Goal: Task Accomplishment & Management: Use online tool/utility

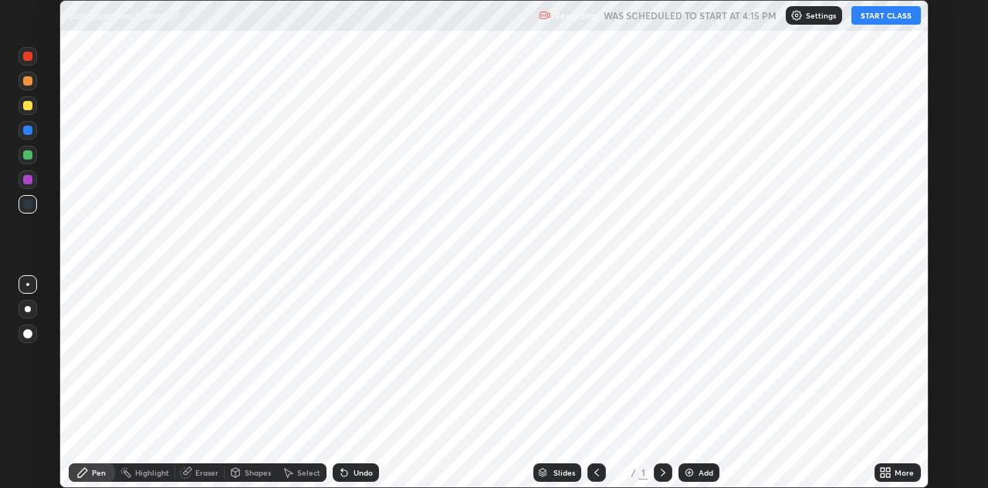
scroll to position [488, 988]
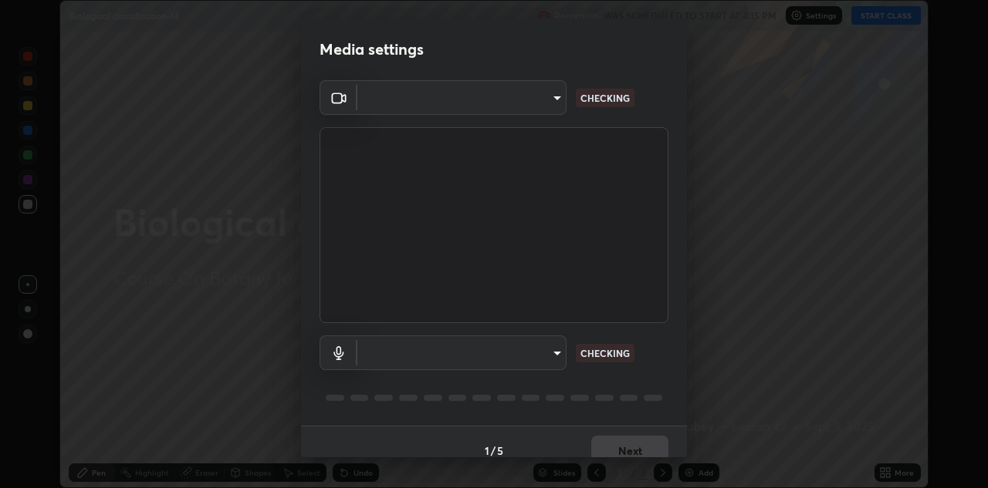
click at [554, 350] on body "Erase all Biological classification-14 Recording WAS SCHEDULED TO START AT 4:15…" at bounding box center [494, 244] width 988 height 488
type input "440dc819fc980925616b5f394eaa9fa6086b7f53d6b22e7c60974c41b8a748ff"
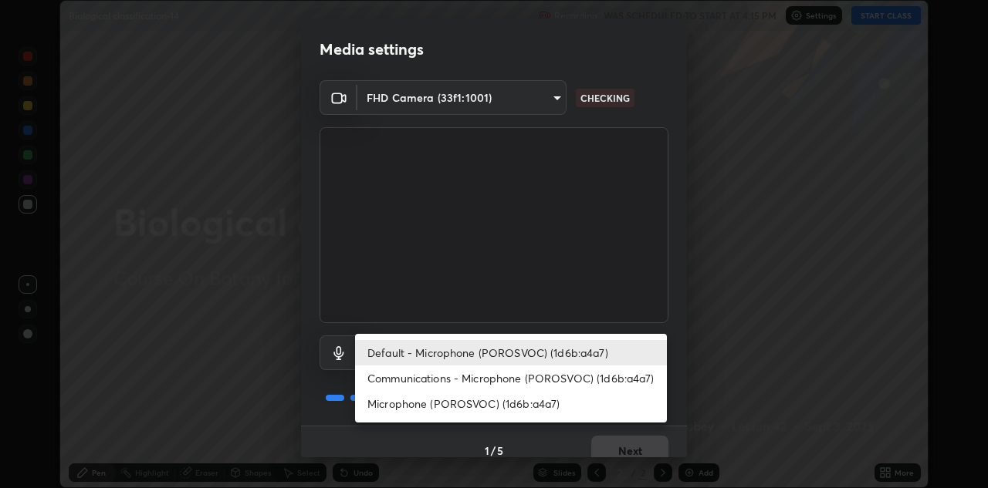
click at [586, 399] on li "Microphone (POROSVOC) (1d6b:a4a7)" at bounding box center [511, 403] width 312 height 25
type input "a8dc299e8fc21525c96bf03e4a2e751238964999b58f36214a43347f43683e08"
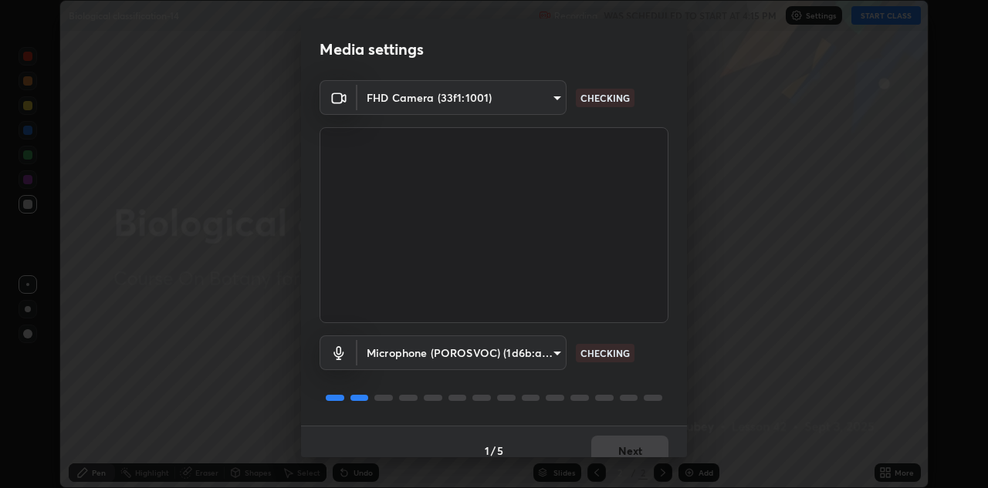
scroll to position [18, 0]
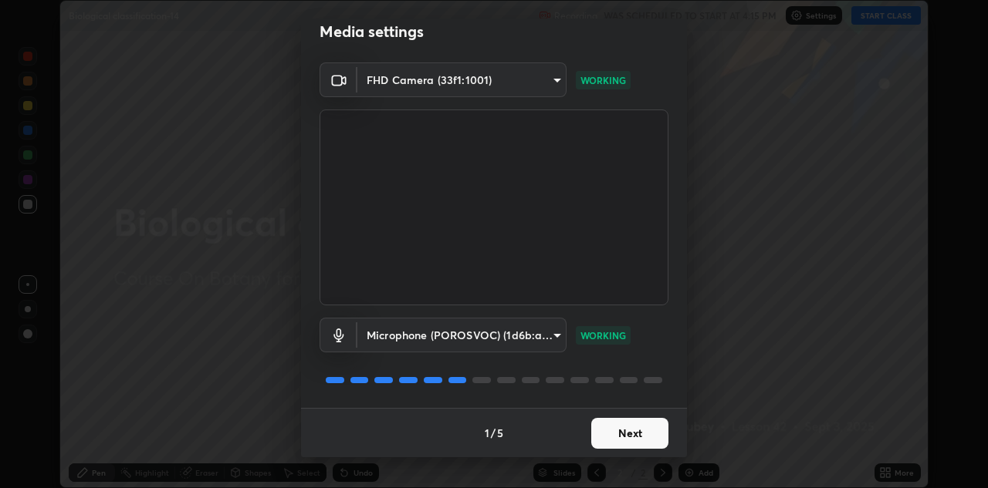
click at [628, 431] on button "Next" at bounding box center [629, 433] width 77 height 31
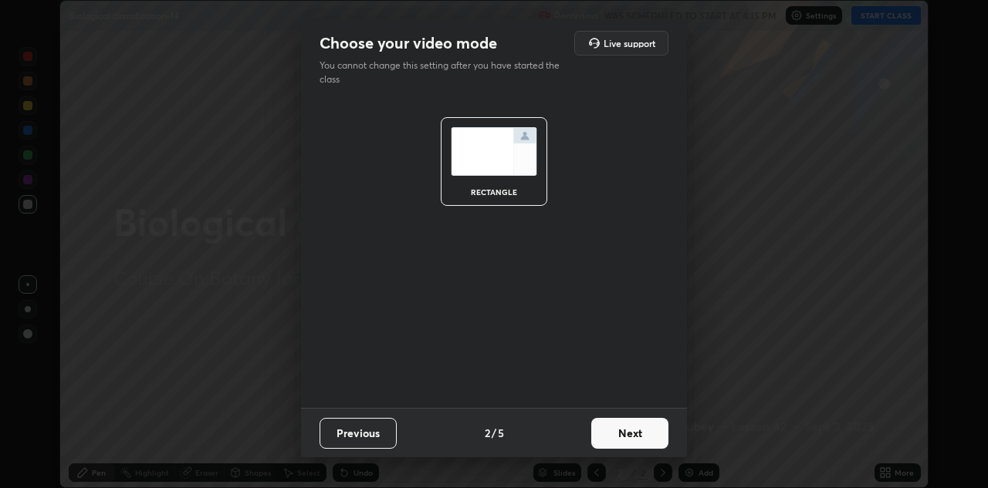
scroll to position [0, 0]
click at [630, 437] on button "Next" at bounding box center [629, 433] width 77 height 31
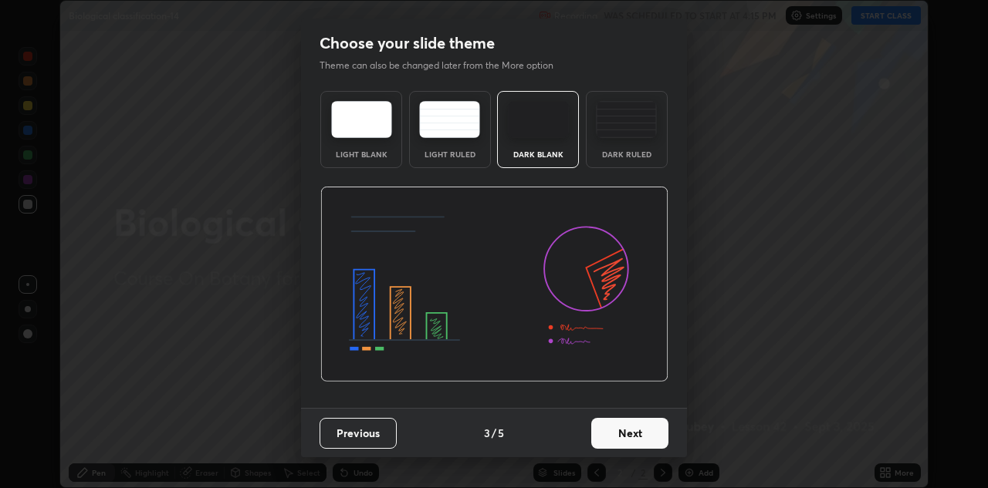
click at [639, 437] on button "Next" at bounding box center [629, 433] width 77 height 31
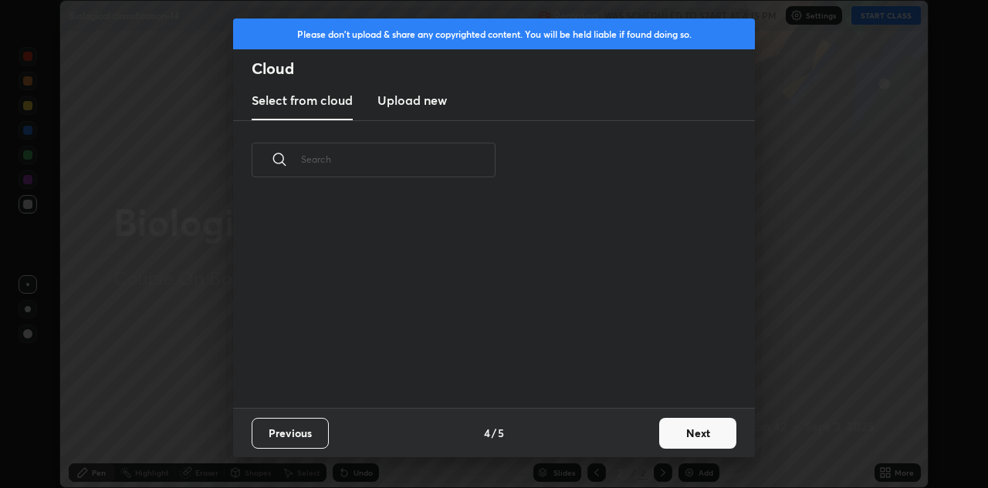
click at [670, 429] on button "Next" at bounding box center [697, 433] width 77 height 31
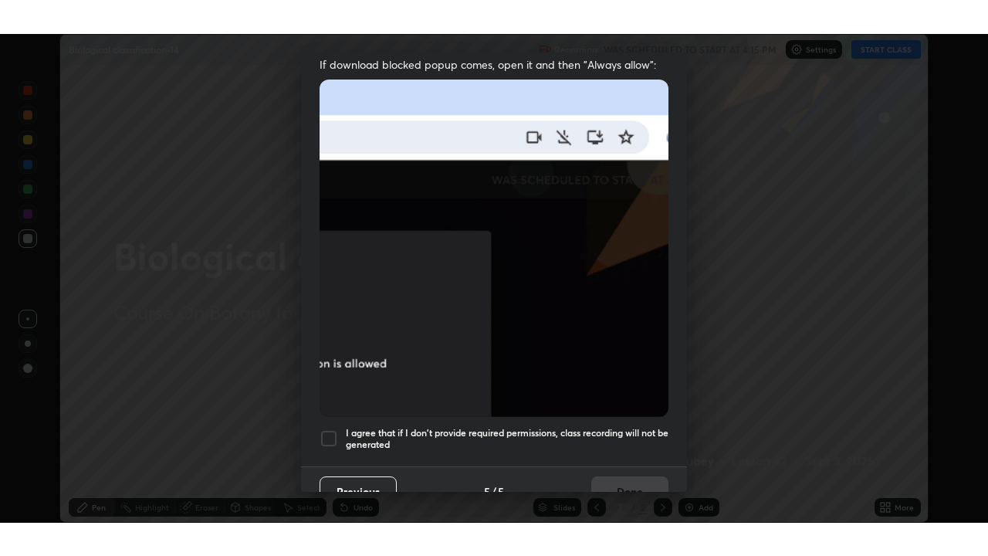
scroll to position [333, 0]
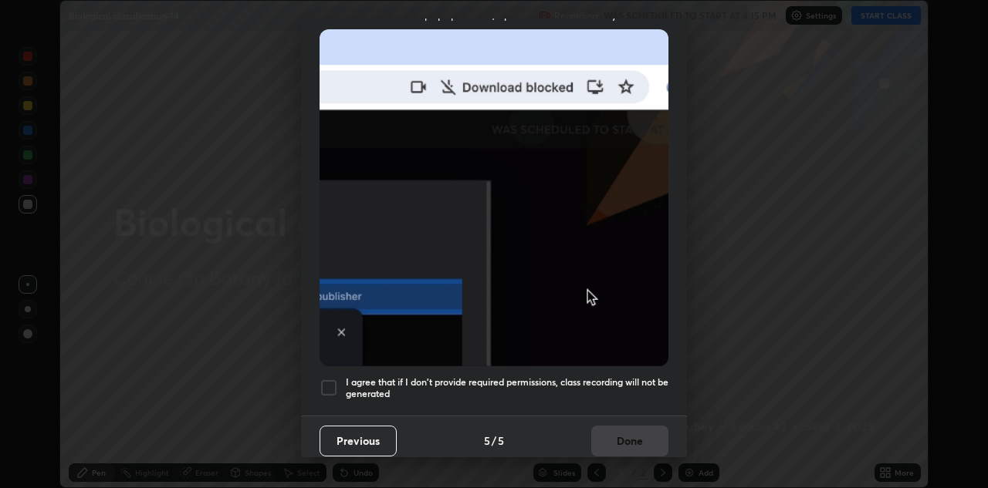
click at [586, 384] on h5 "I agree that if I don't provide required permissions, class recording will not …" at bounding box center [507, 389] width 323 height 24
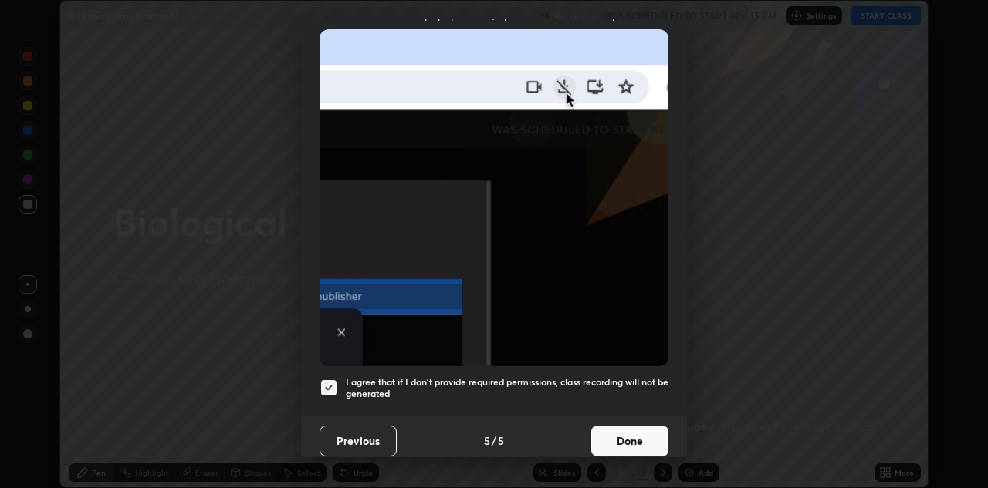
click at [615, 440] on button "Done" at bounding box center [629, 441] width 77 height 31
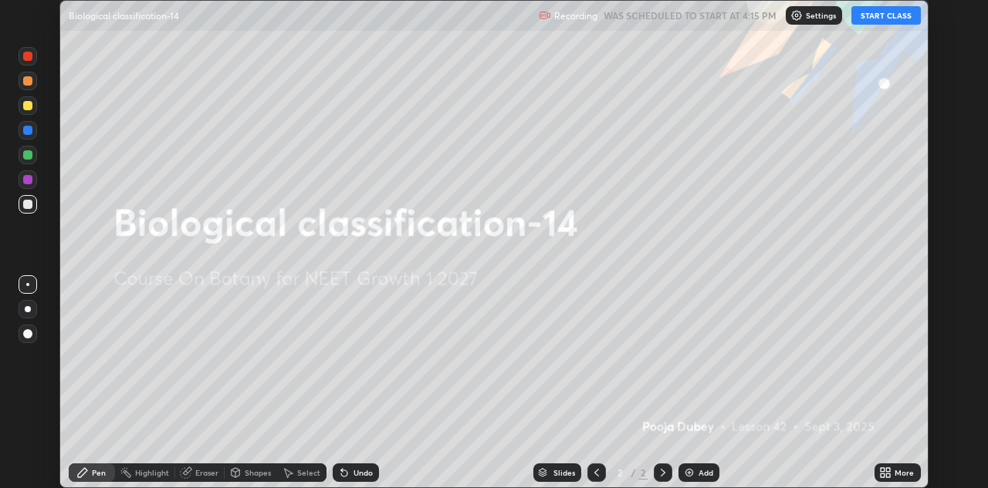
click at [882, 470] on icon at bounding box center [882, 470] width 4 height 4
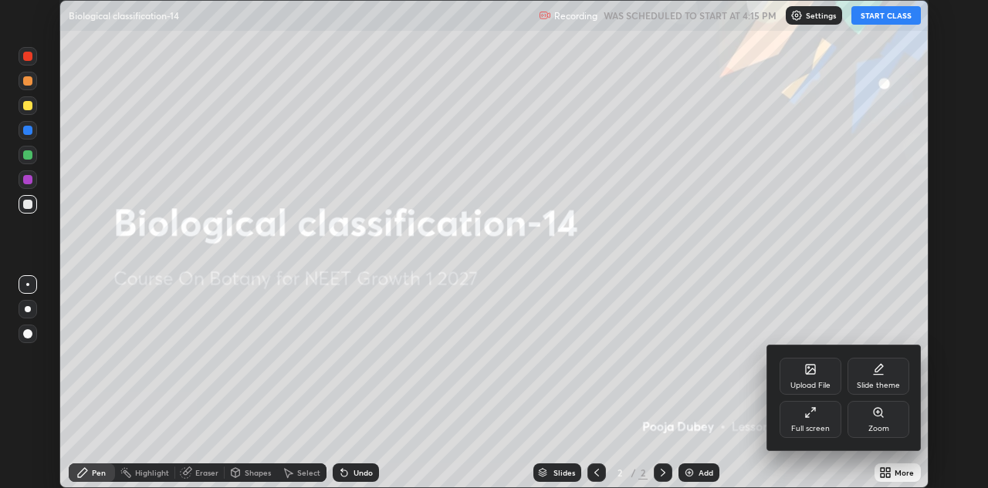
click at [808, 419] on div "Full screen" at bounding box center [810, 419] width 62 height 37
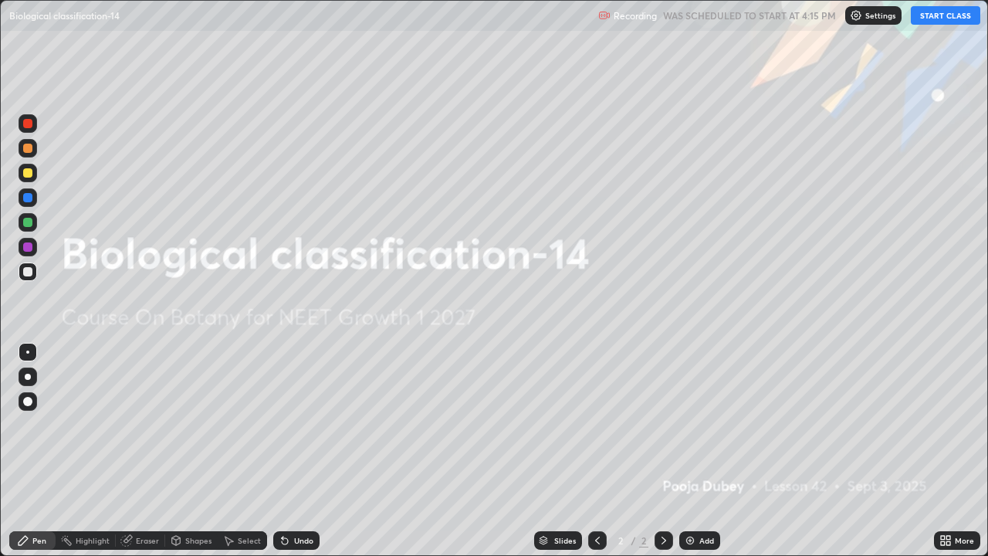
scroll to position [556, 988]
click at [935, 18] on button "START CLASS" at bounding box center [944, 15] width 69 height 19
click at [943, 488] on icon at bounding box center [943, 537] width 4 height 4
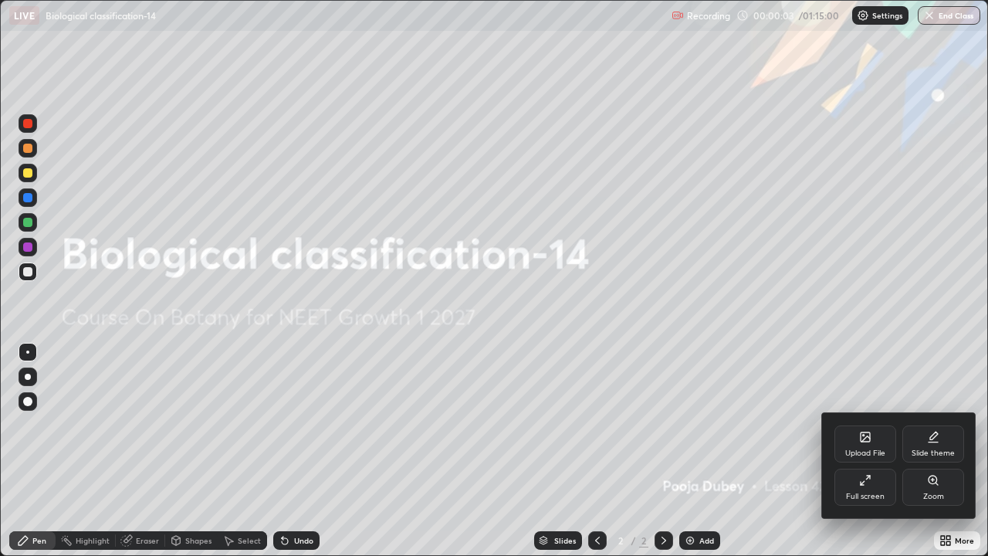
click at [859, 451] on div "Upload File" at bounding box center [865, 453] width 40 height 8
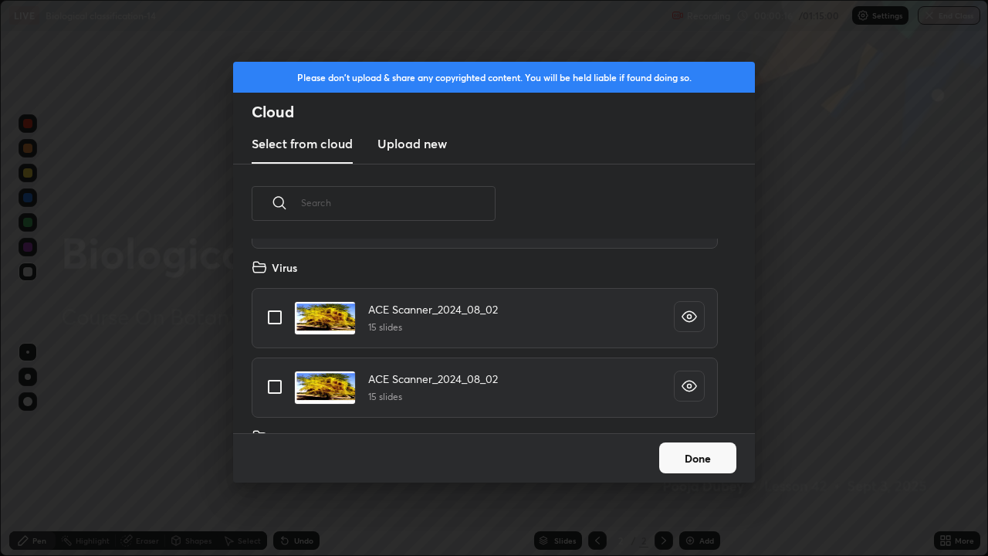
scroll to position [4729, 0]
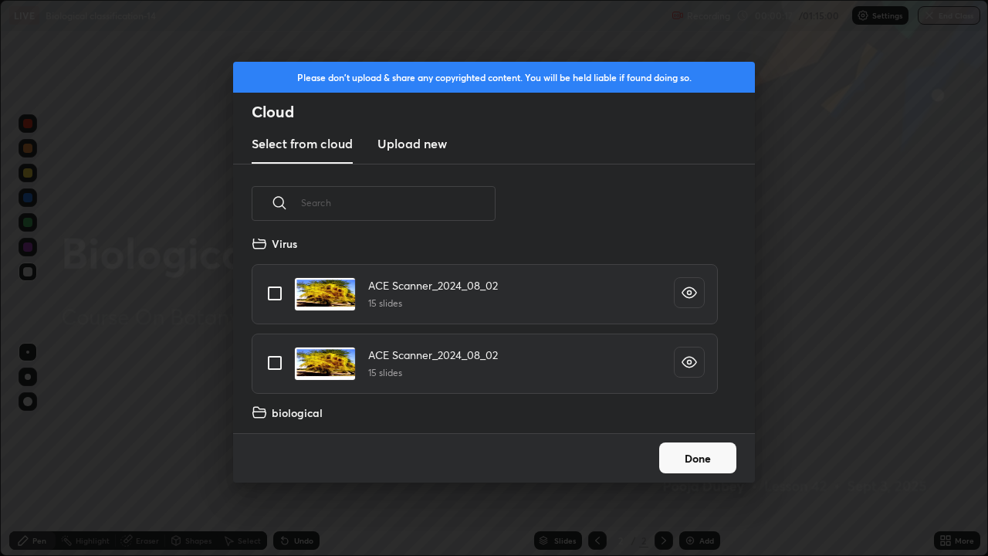
click at [278, 291] on input "grid" at bounding box center [274, 293] width 32 height 32
checkbox input "true"
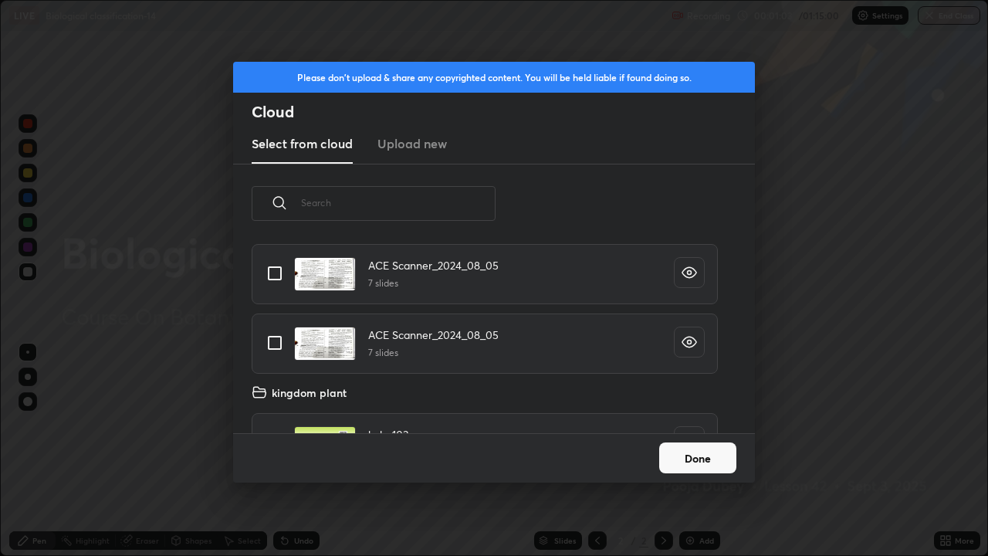
scroll to position [4949, 0]
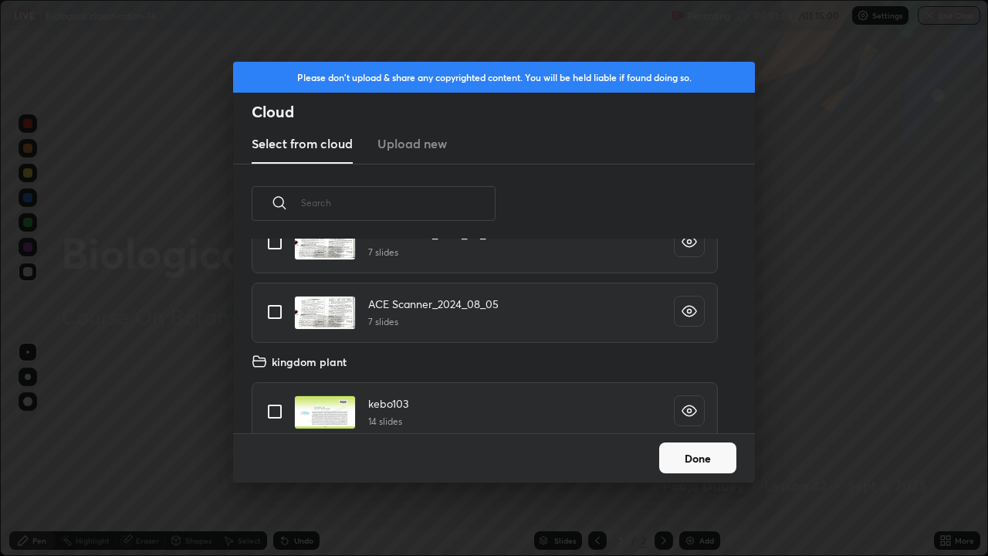
click at [667, 459] on button "Done" at bounding box center [697, 457] width 77 height 31
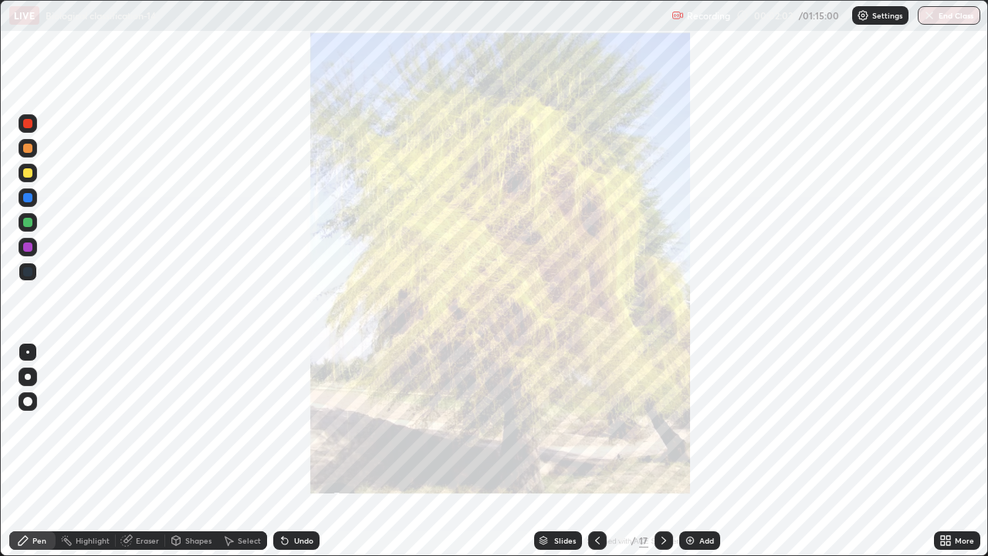
click at [559, 488] on div "Slides" at bounding box center [565, 540] width 22 height 8
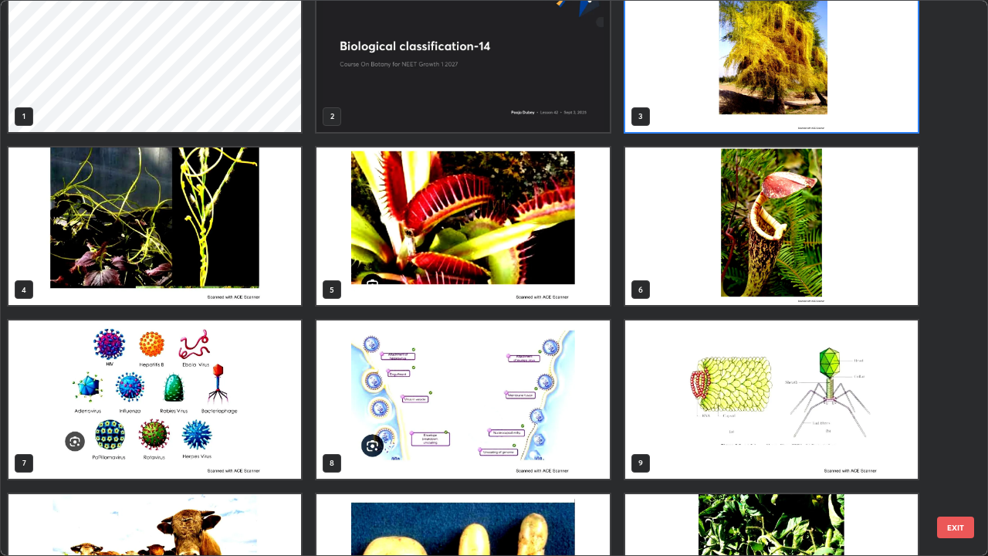
scroll to position [0, 0]
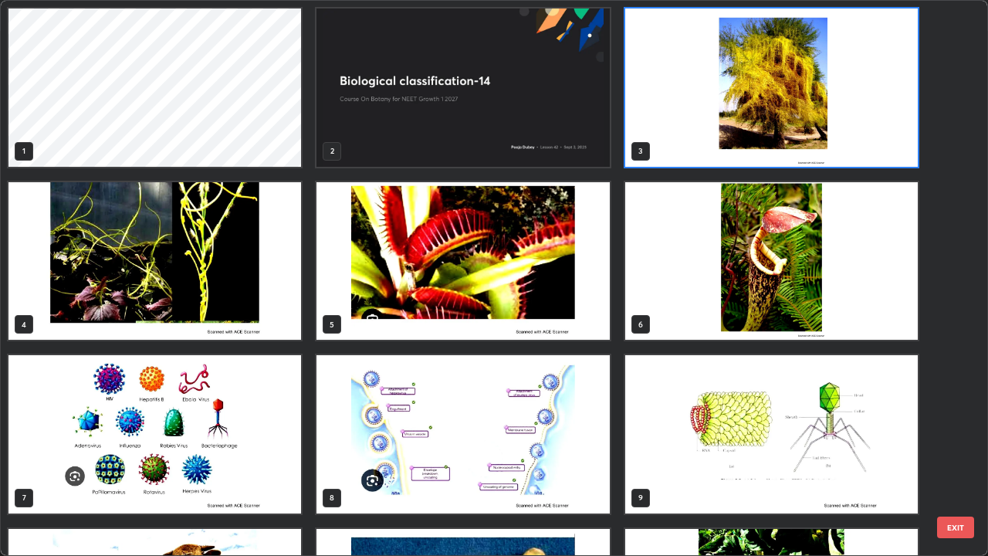
click at [431, 156] on img "grid" at bounding box center [462, 87] width 292 height 158
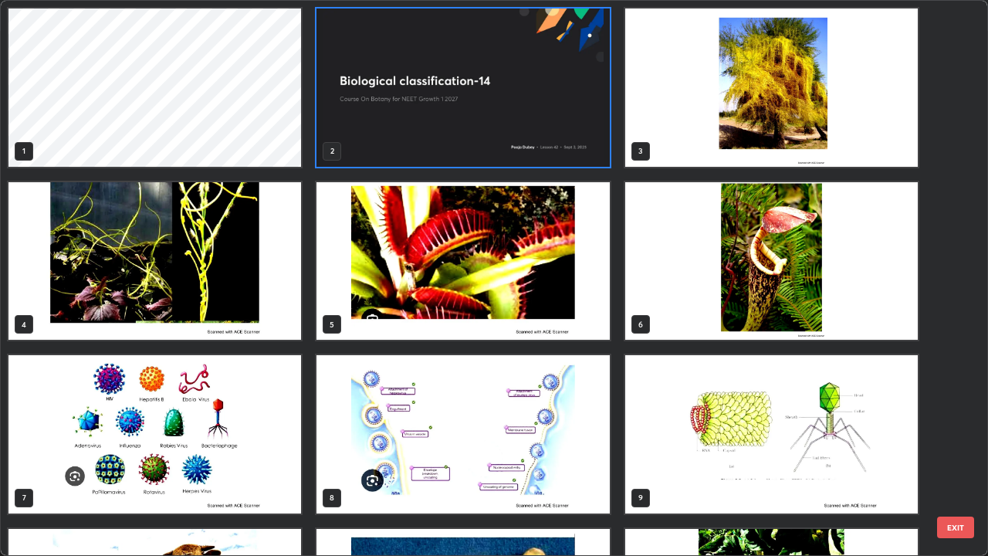
click at [432, 144] on img "grid" at bounding box center [462, 87] width 292 height 158
click at [439, 151] on img "grid" at bounding box center [462, 87] width 292 height 158
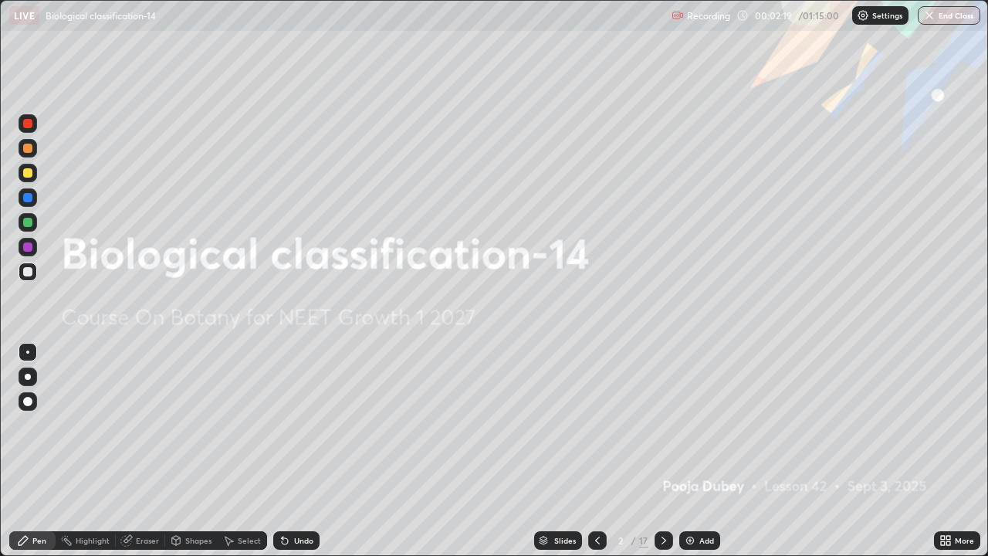
click at [659, 488] on icon at bounding box center [663, 540] width 12 height 12
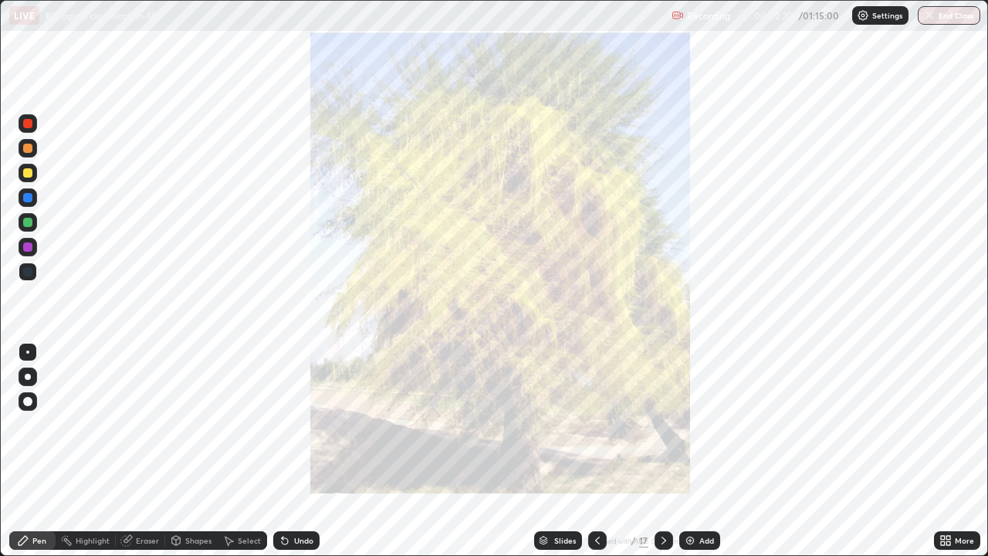
click at [593, 488] on div at bounding box center [597, 540] width 19 height 19
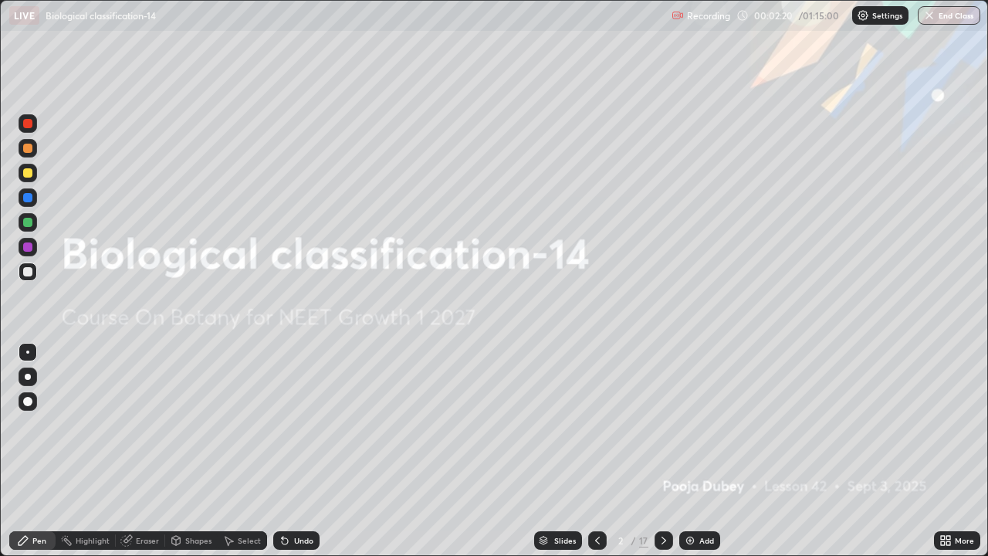
click at [701, 488] on div "Add" at bounding box center [706, 540] width 15 height 8
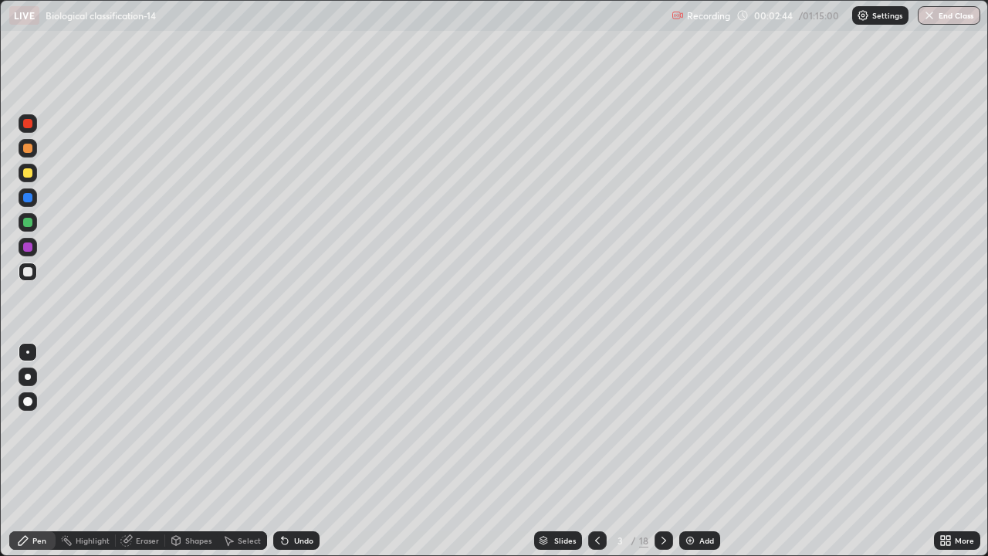
click at [29, 221] on div at bounding box center [27, 222] width 9 height 9
click at [29, 377] on div at bounding box center [28, 376] width 6 height 6
click at [29, 272] on div at bounding box center [27, 271] width 9 height 9
click at [26, 222] on div at bounding box center [27, 222] width 9 height 9
click at [27, 274] on div at bounding box center [27, 271] width 9 height 9
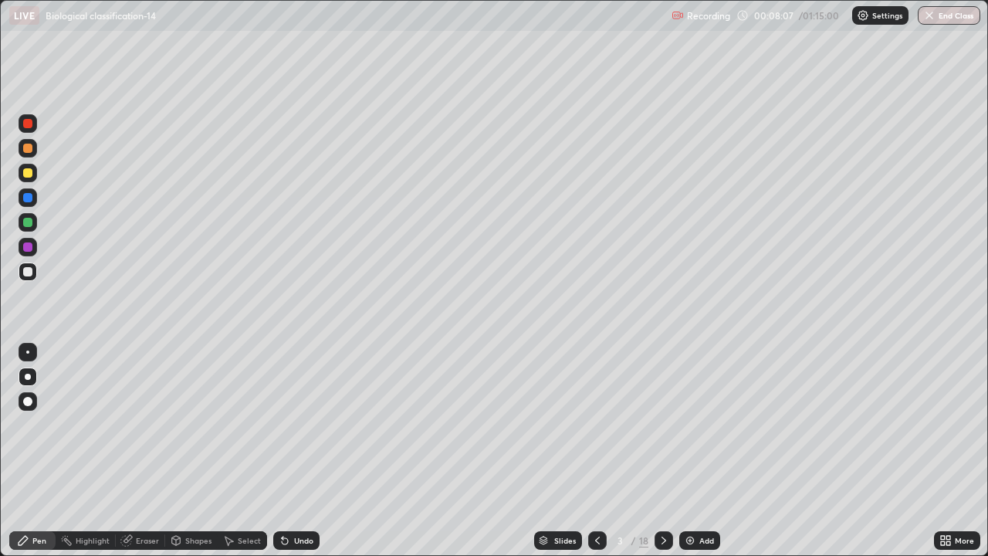
click at [33, 221] on div at bounding box center [28, 222] width 19 height 19
click at [32, 269] on div at bounding box center [27, 271] width 9 height 9
click at [293, 488] on div "Undo" at bounding box center [296, 540] width 46 height 19
click at [286, 488] on div "Undo" at bounding box center [293, 540] width 52 height 31
click at [290, 488] on div "Undo" at bounding box center [296, 540] width 46 height 19
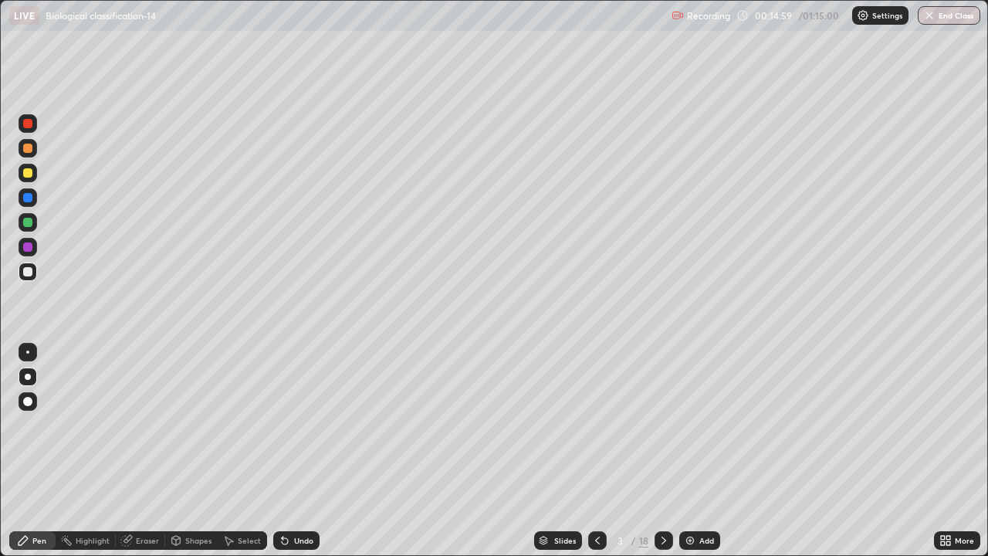
click at [31, 218] on div at bounding box center [27, 222] width 9 height 9
click at [295, 488] on div "Undo" at bounding box center [303, 540] width 19 height 8
click at [295, 488] on div "Undo" at bounding box center [296, 540] width 46 height 19
click at [286, 488] on icon at bounding box center [285, 540] width 12 height 12
click at [280, 488] on div "Undo" at bounding box center [296, 540] width 46 height 19
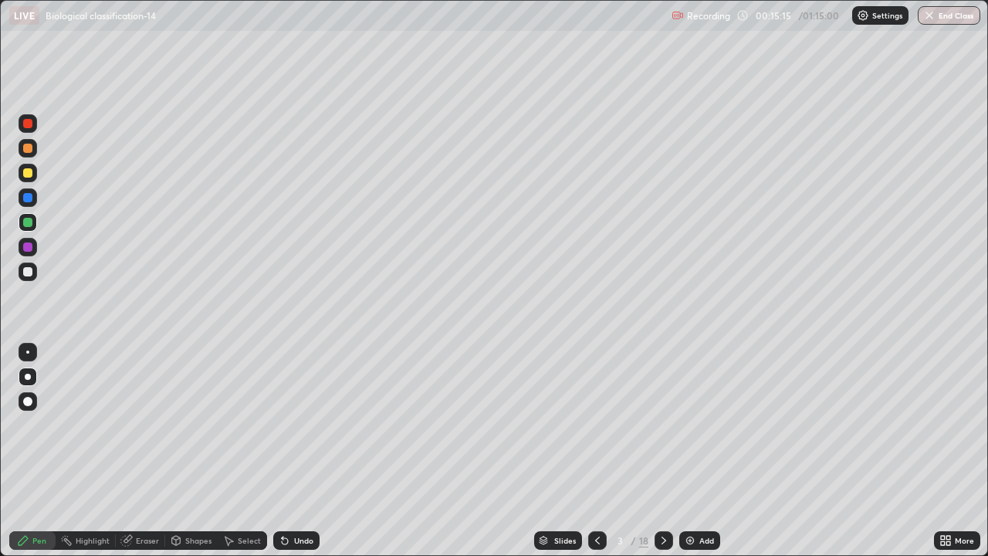
click at [282, 488] on icon at bounding box center [285, 541] width 6 height 6
click at [29, 270] on div at bounding box center [27, 271] width 9 height 9
click at [31, 127] on div at bounding box center [28, 123] width 19 height 19
click at [31, 226] on div at bounding box center [28, 222] width 19 height 19
click at [33, 270] on div at bounding box center [28, 271] width 19 height 19
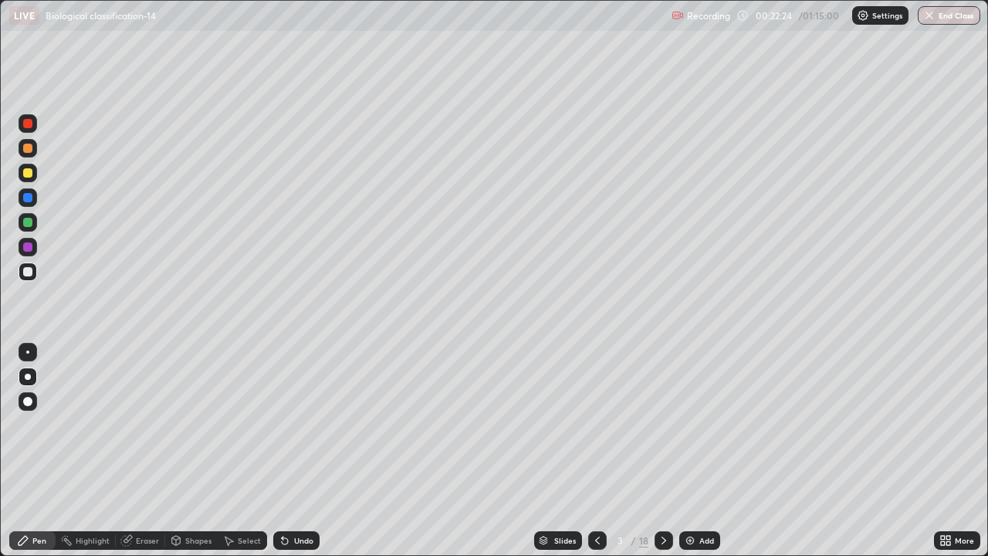
click at [661, 488] on icon at bounding box center [663, 540] width 5 height 8
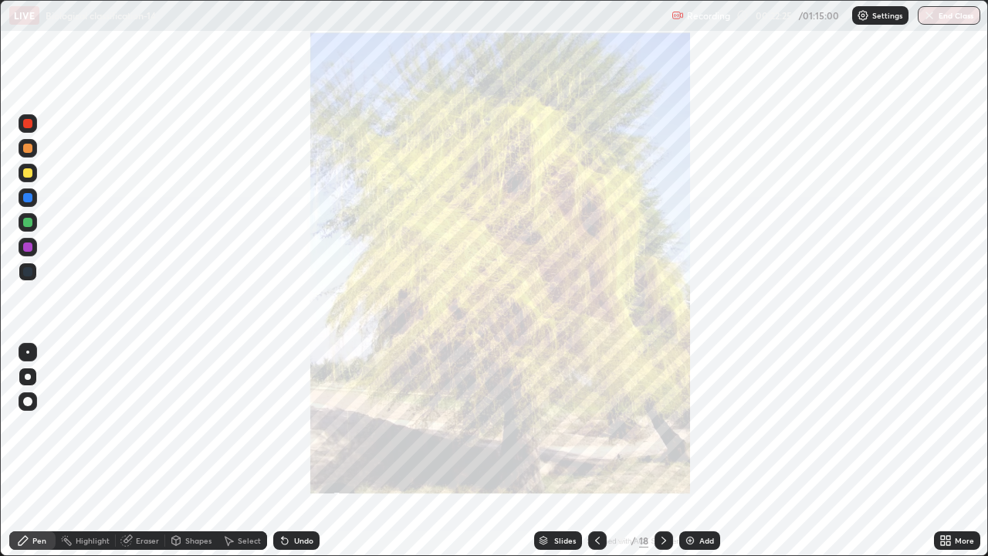
click at [589, 488] on div at bounding box center [597, 540] width 19 height 19
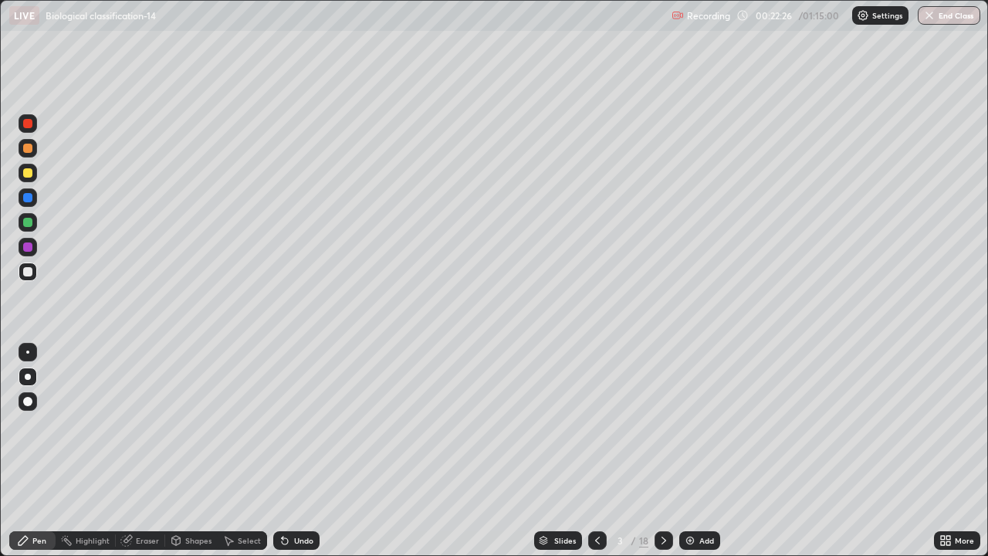
click at [687, 488] on img at bounding box center [690, 540] width 12 height 12
click at [289, 488] on div "Undo" at bounding box center [296, 540] width 46 height 19
click at [294, 488] on div "Undo" at bounding box center [303, 540] width 19 height 8
click at [289, 488] on div "Undo" at bounding box center [296, 540] width 46 height 19
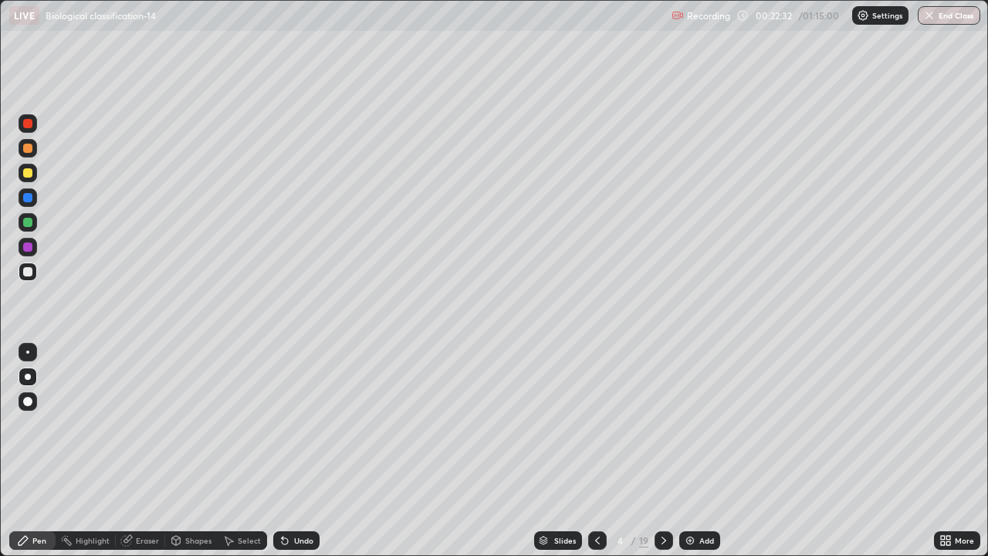
click at [286, 488] on icon at bounding box center [285, 540] width 12 height 12
click at [551, 488] on div "Slides" at bounding box center [558, 540] width 48 height 19
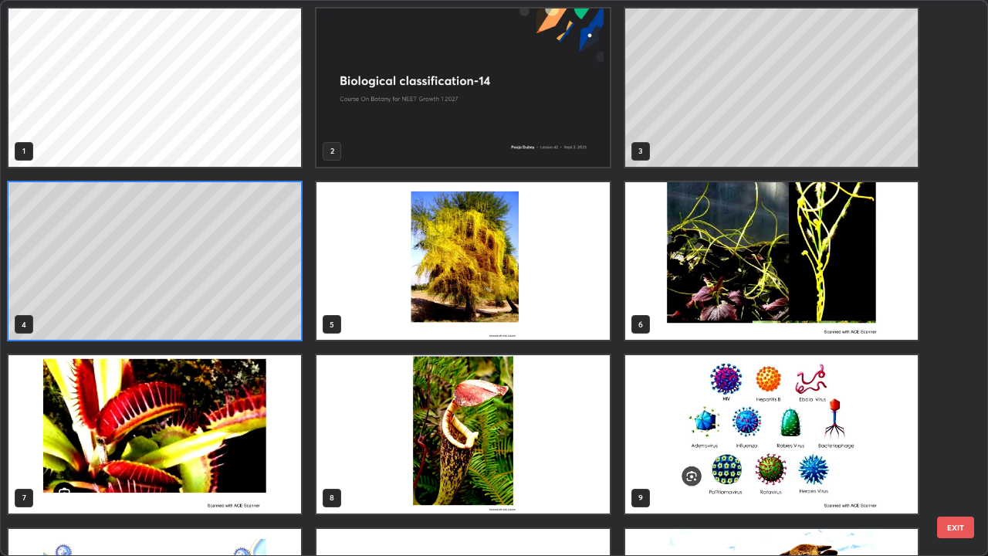
click at [945, 488] on button "EXIT" at bounding box center [955, 527] width 37 height 22
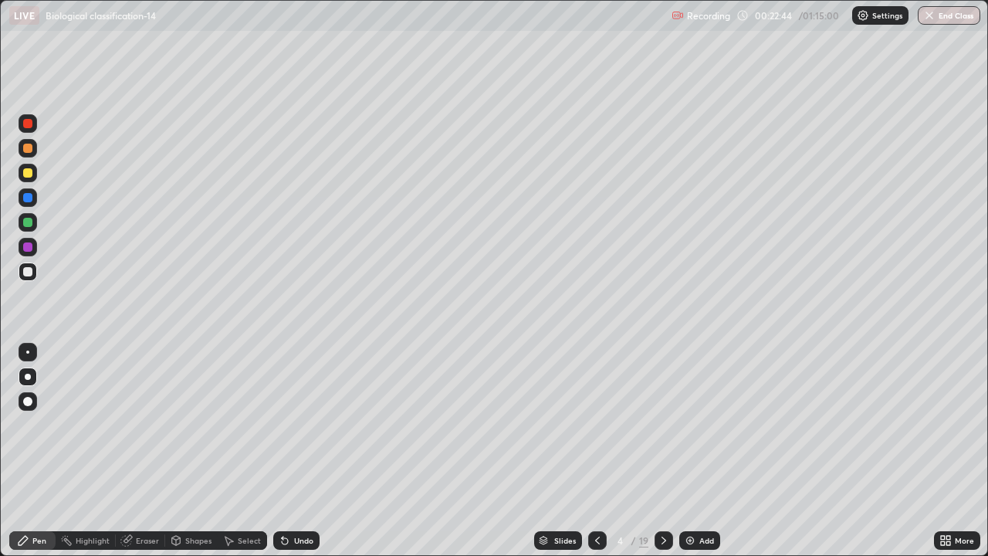
click at [950, 488] on icon at bounding box center [948, 537] width 4 height 4
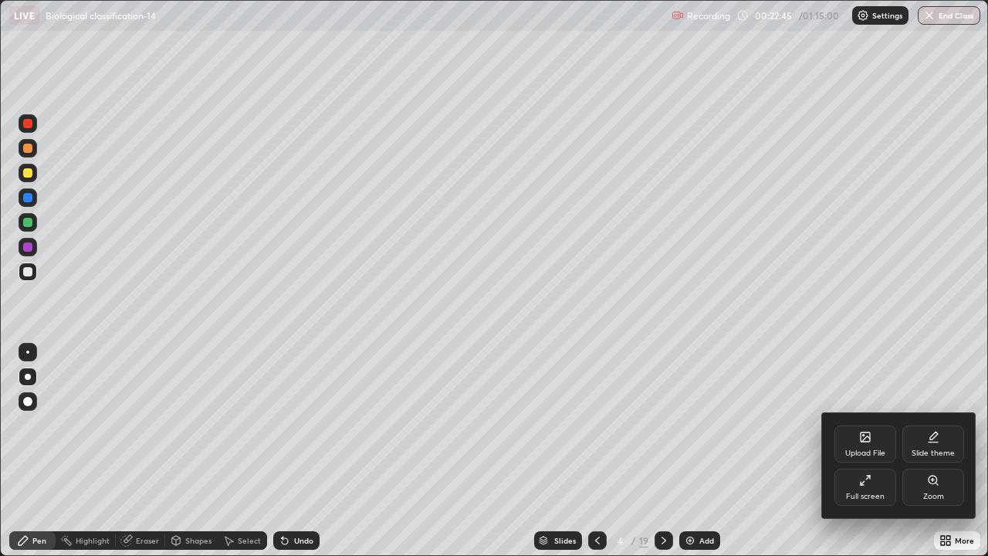
click at [870, 444] on div "Upload File" at bounding box center [865, 443] width 62 height 37
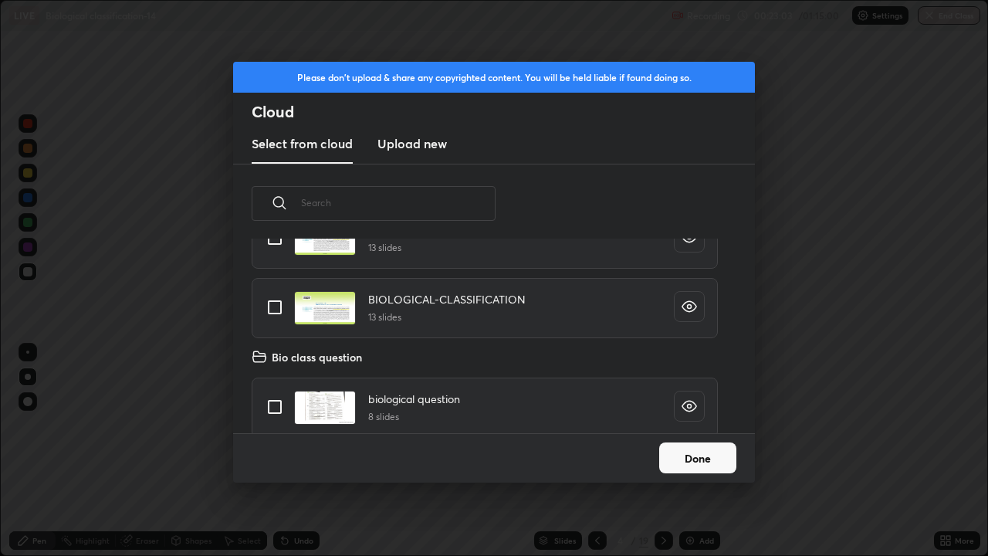
scroll to position [4337, 0]
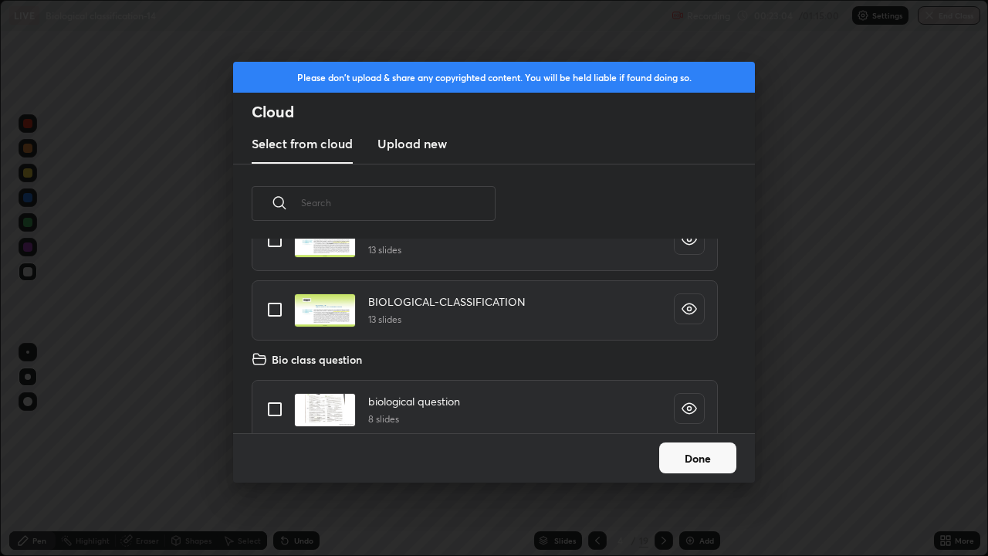
click at [279, 310] on input "grid" at bounding box center [274, 309] width 32 height 32
checkbox input "true"
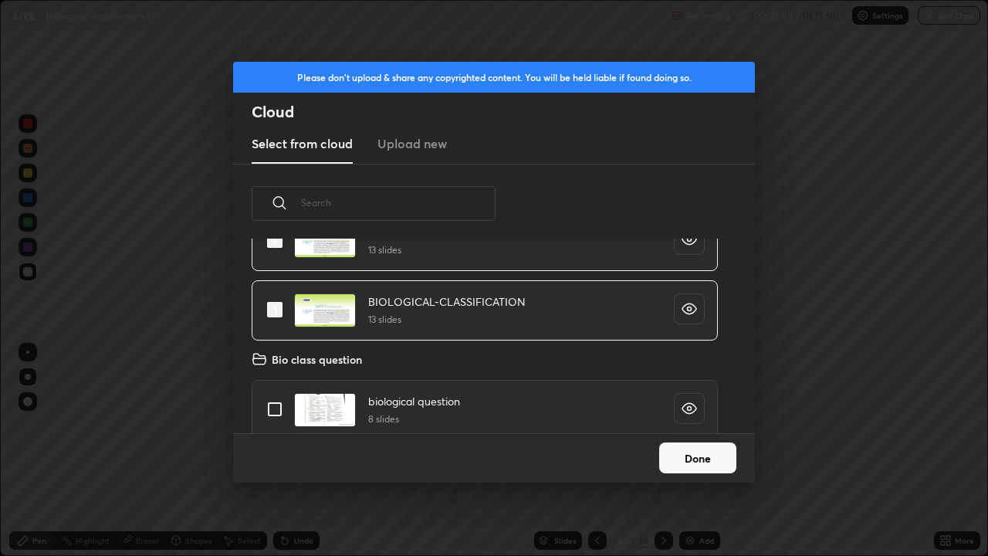
click at [683, 461] on button "Done" at bounding box center [697, 457] width 77 height 31
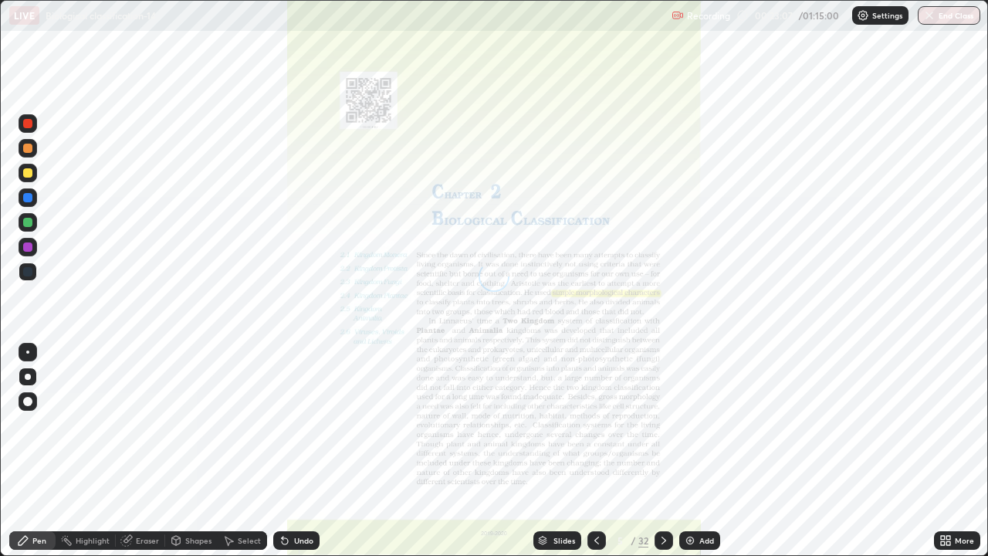
click at [550, 488] on div "Slides" at bounding box center [557, 540] width 48 height 19
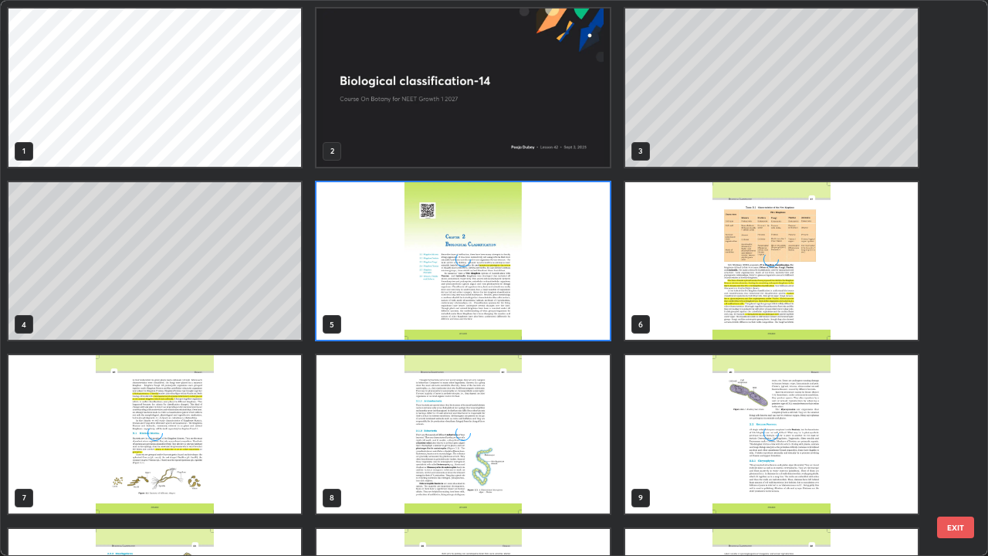
scroll to position [549, 978]
click at [268, 488] on img "grid" at bounding box center [154, 434] width 292 height 158
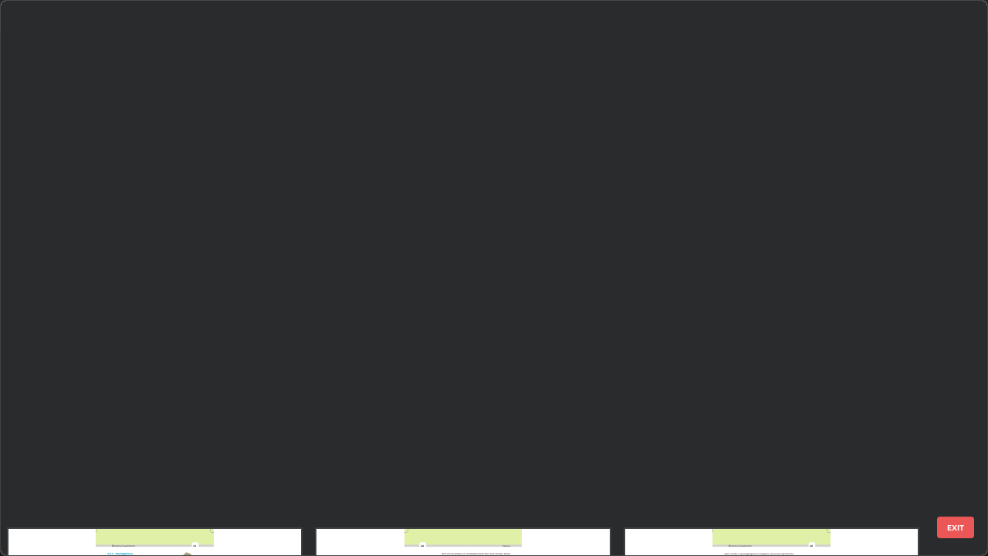
scroll to position [534, 0]
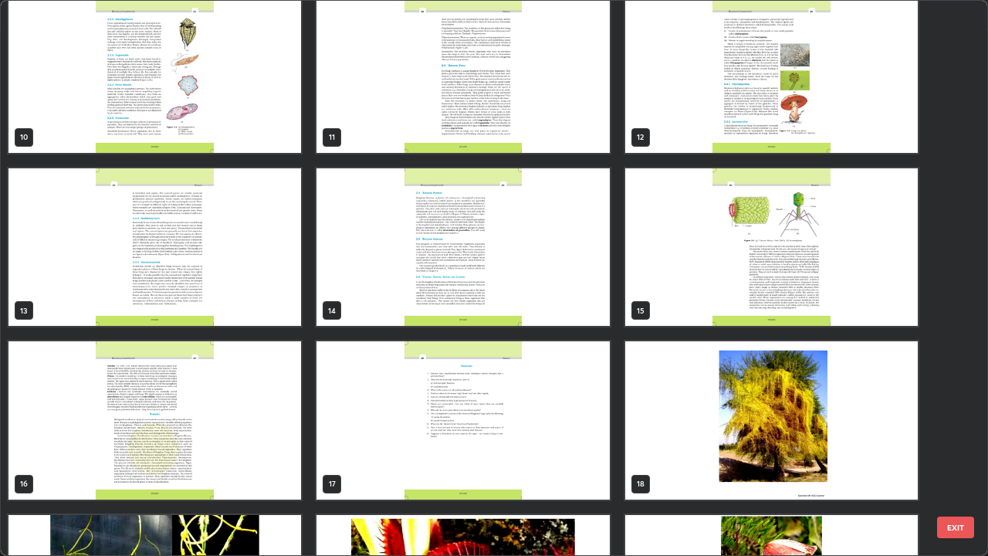
click at [204, 308] on img "grid" at bounding box center [154, 247] width 292 height 158
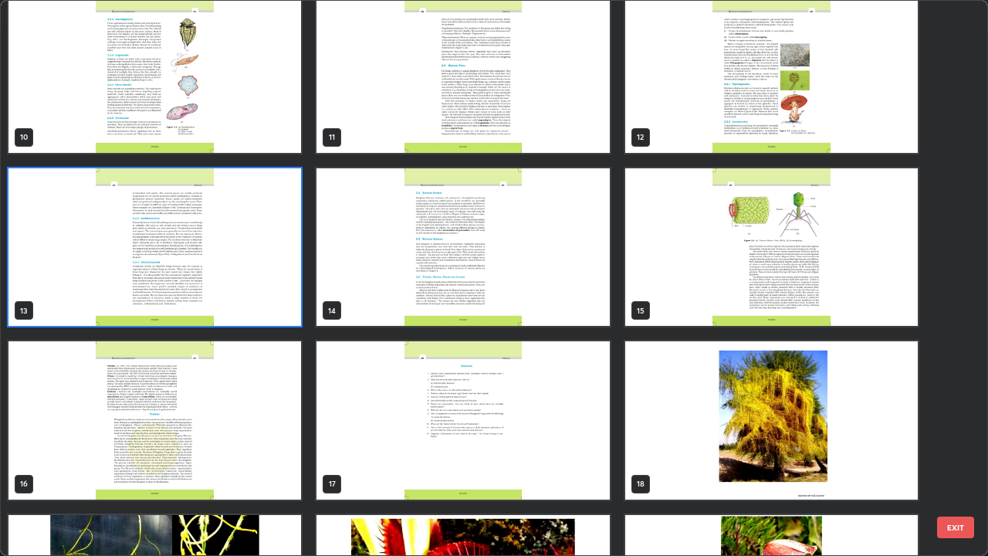
click at [200, 308] on img "grid" at bounding box center [154, 247] width 292 height 158
click at [209, 312] on img "grid" at bounding box center [154, 247] width 292 height 158
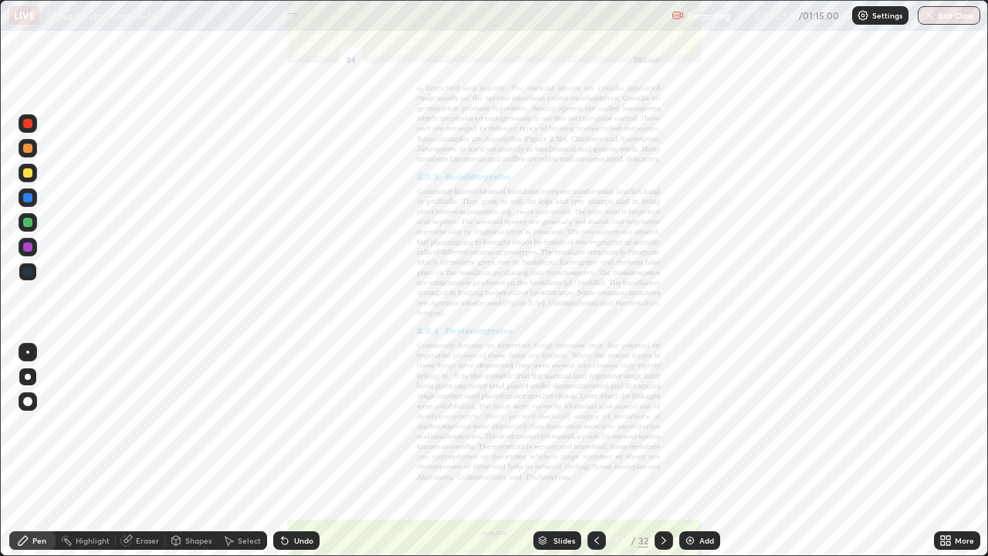
click at [942, 488] on icon at bounding box center [943, 543] width 4 height 4
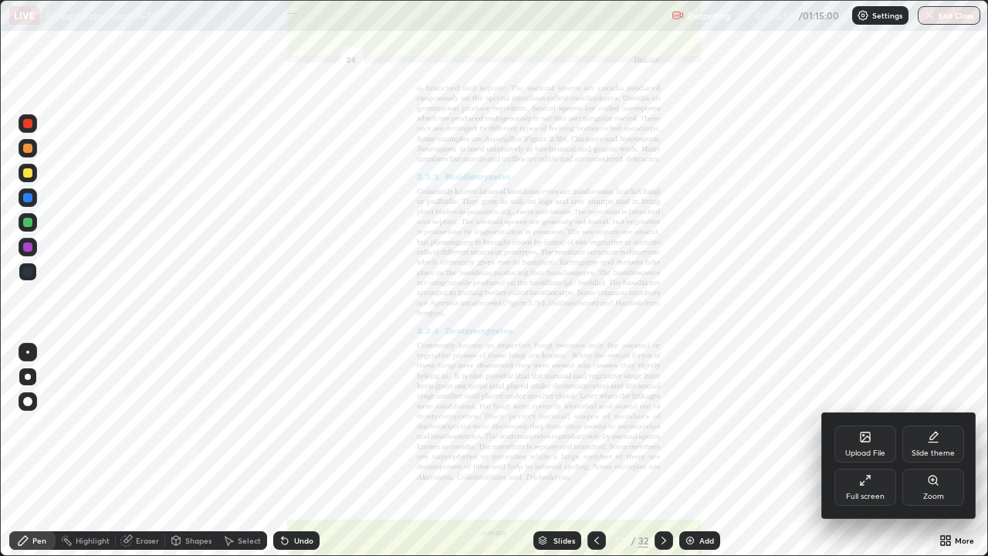
click at [937, 488] on div "Zoom" at bounding box center [933, 496] width 21 height 8
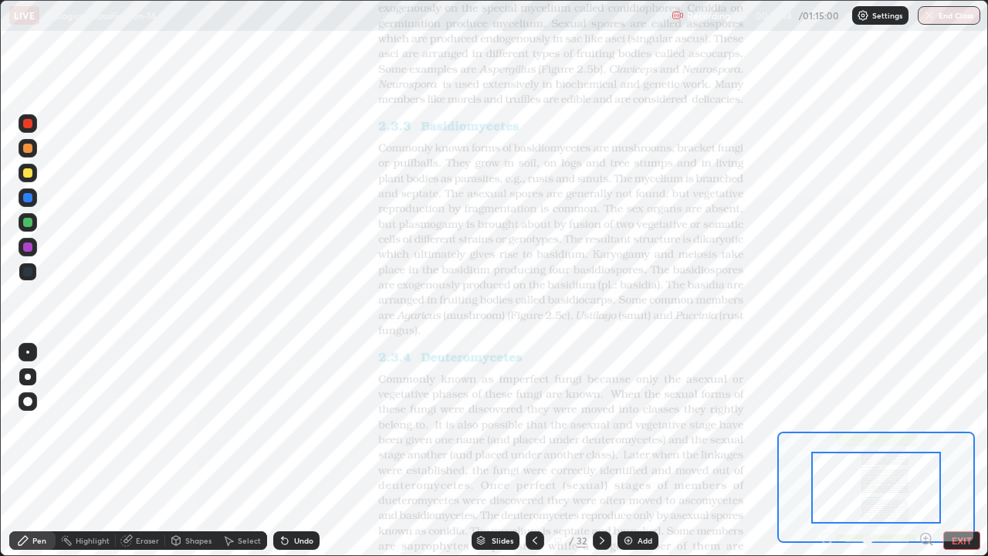
click at [925, 488] on icon at bounding box center [926, 538] width 4 height 0
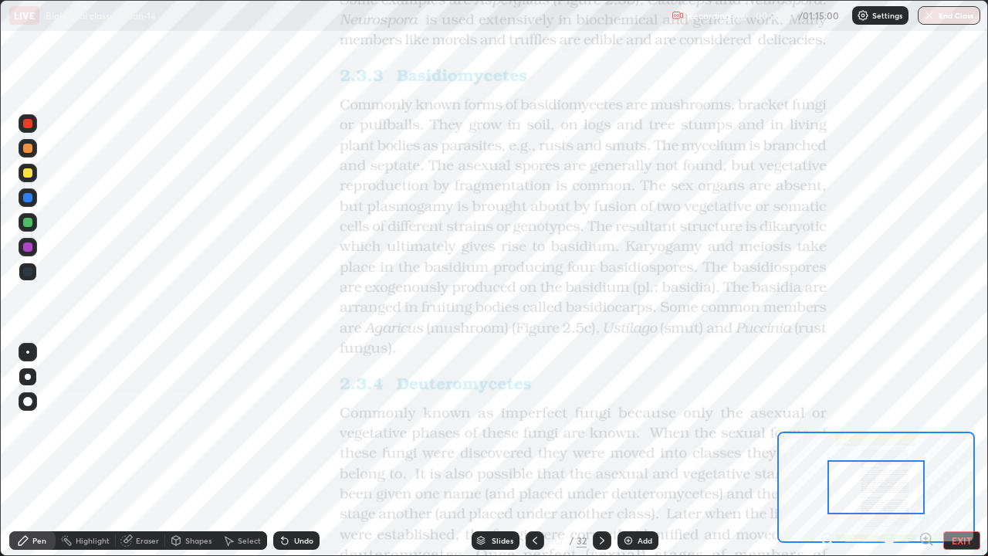
click at [925, 488] on icon at bounding box center [926, 538] width 4 height 0
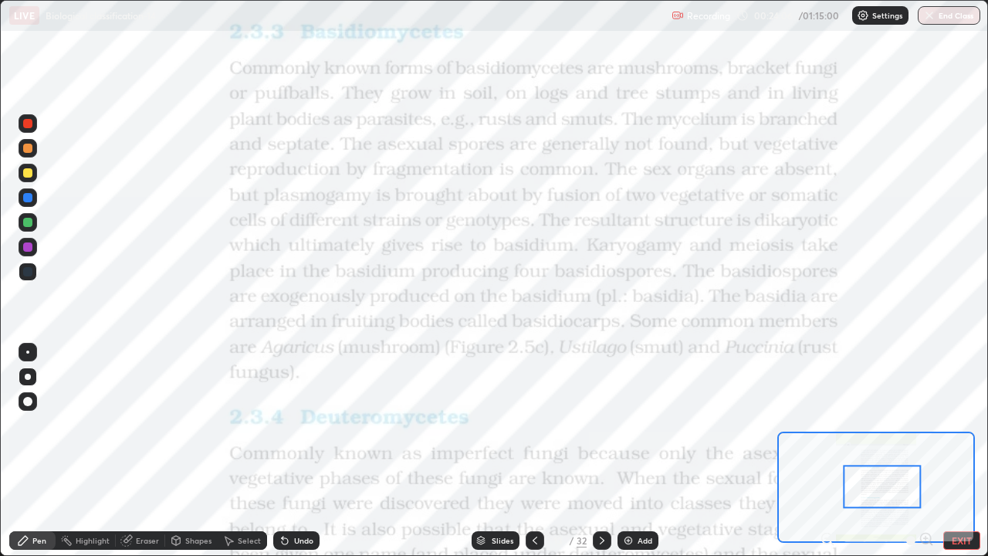
click at [471, 488] on div "Slides" at bounding box center [495, 540] width 48 height 19
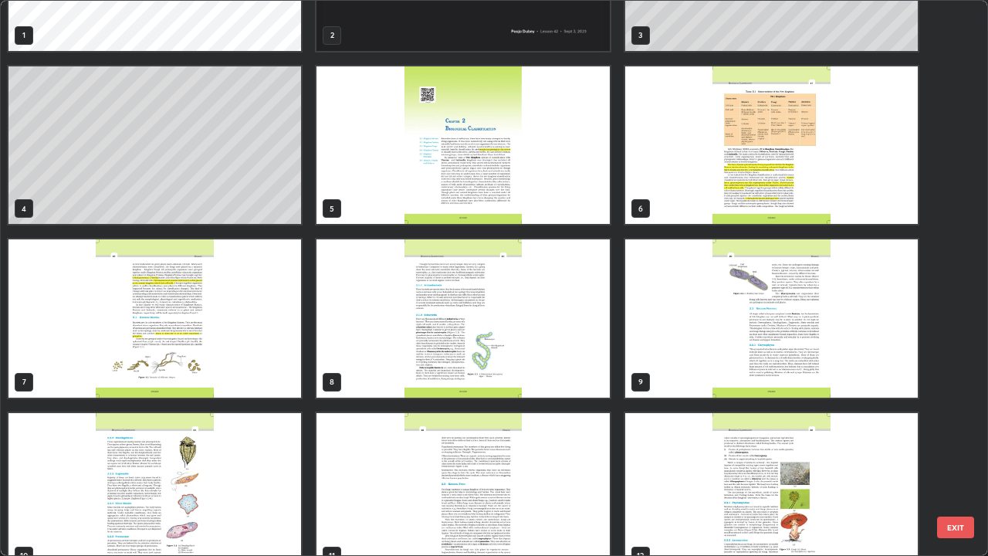
scroll to position [0, 0]
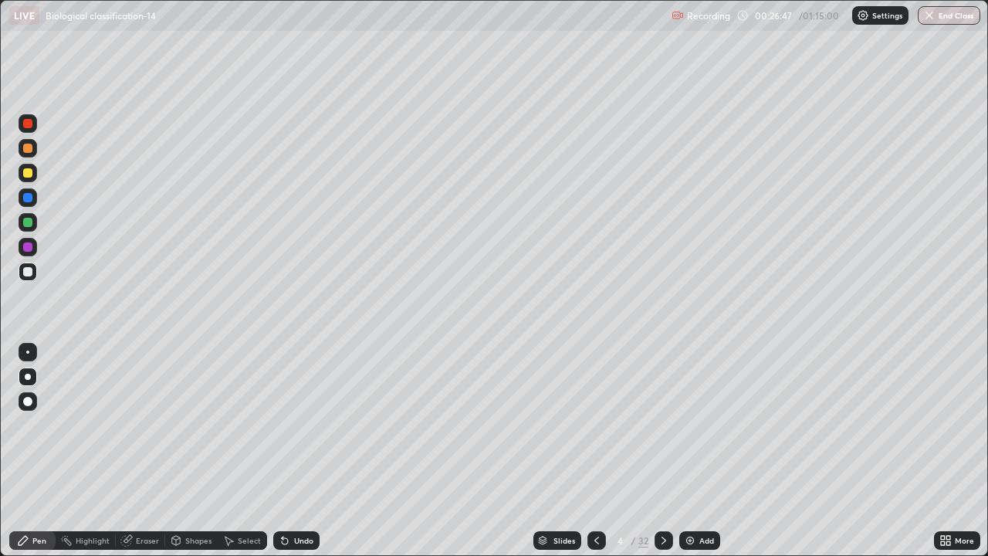
click at [534, 488] on div "Slides" at bounding box center [557, 540] width 48 height 19
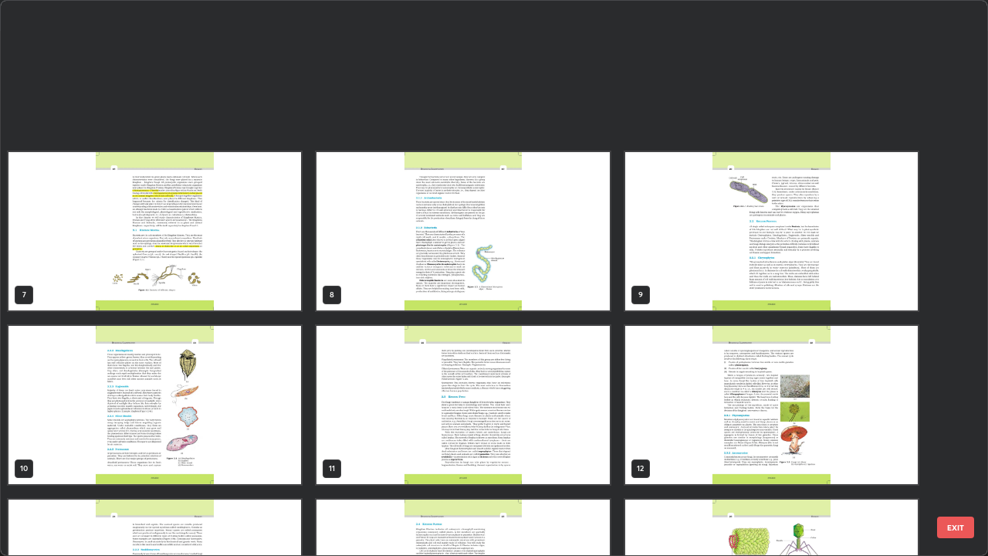
scroll to position [569, 0]
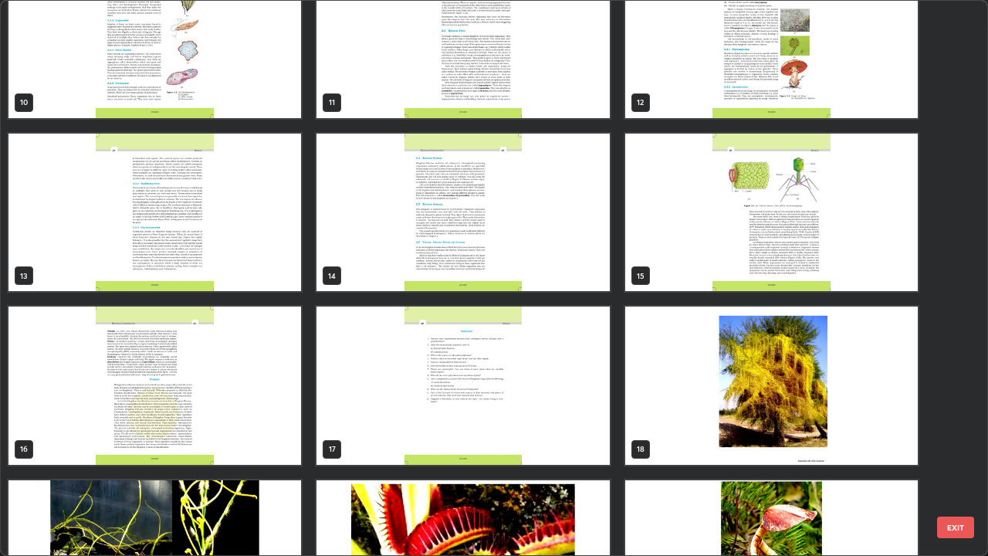
click at [241, 265] on img "grid" at bounding box center [154, 212] width 292 height 158
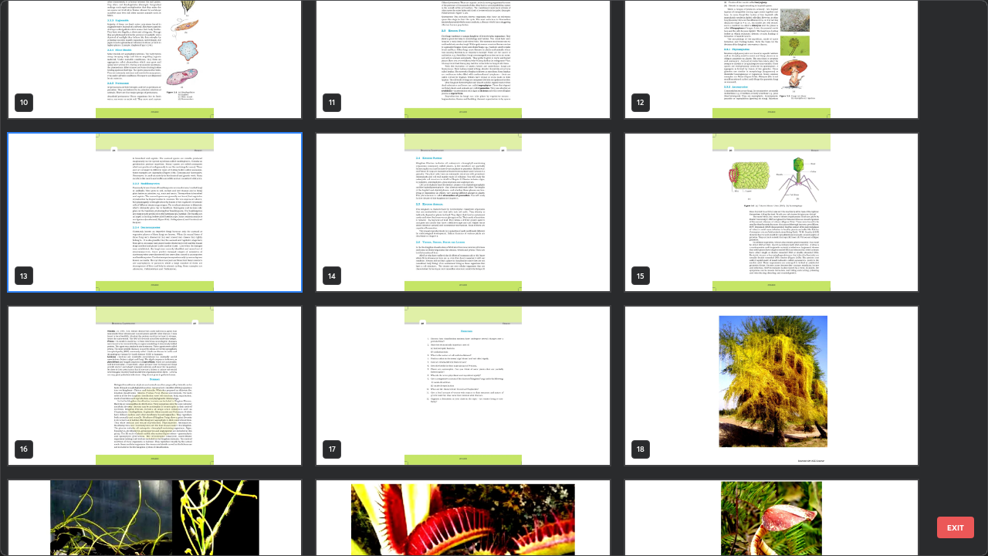
click at [248, 268] on img "grid" at bounding box center [154, 212] width 292 height 158
click at [252, 272] on img "grid" at bounding box center [154, 212] width 292 height 158
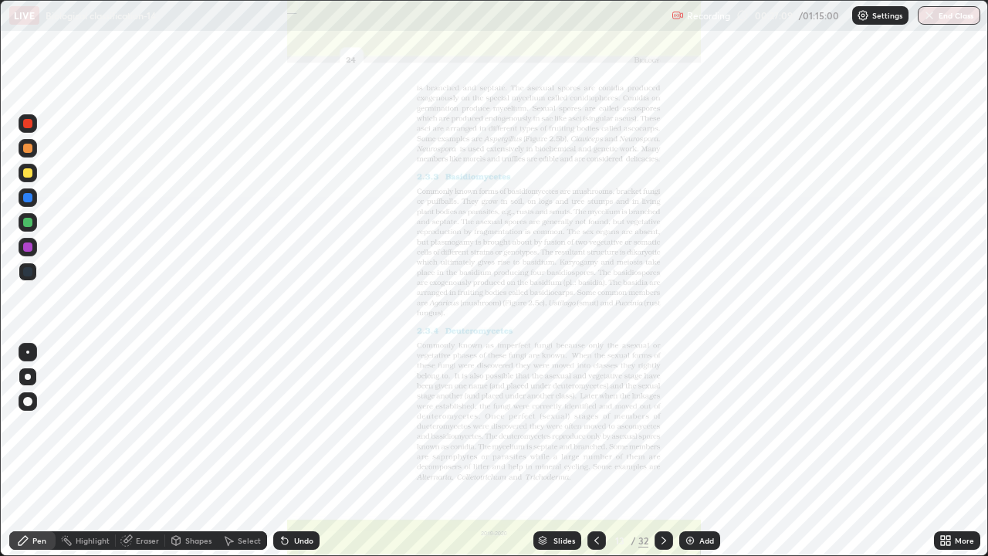
click at [941, 488] on icon at bounding box center [943, 537] width 4 height 4
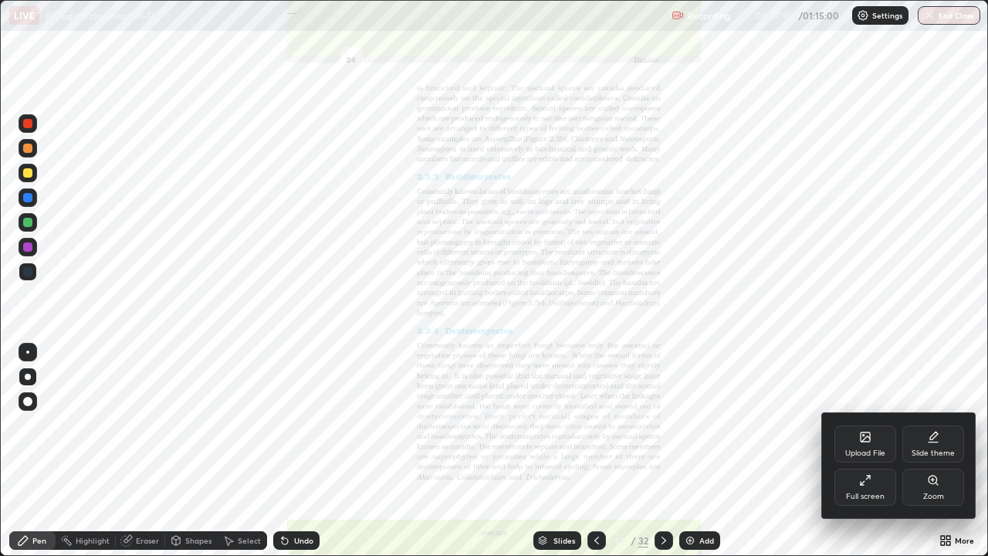
click at [917, 482] on div "Zoom" at bounding box center [933, 486] width 62 height 37
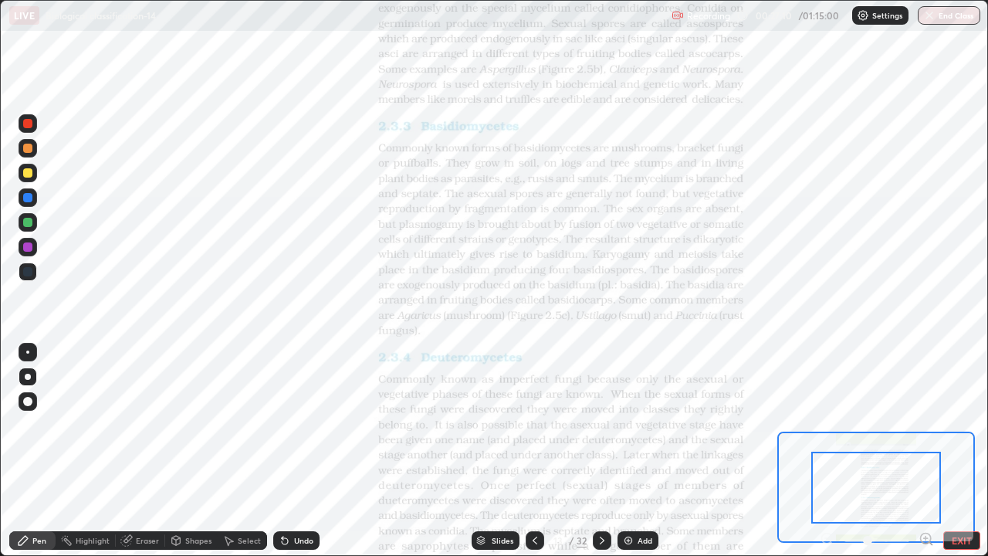
click at [925, 488] on icon at bounding box center [926, 538] width 4 height 0
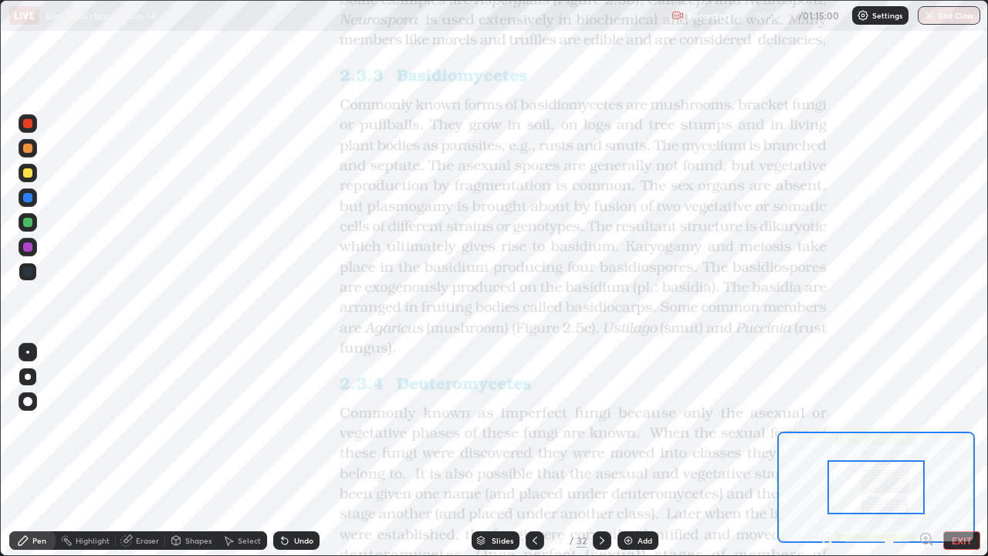
click at [925, 488] on icon at bounding box center [926, 538] width 4 height 0
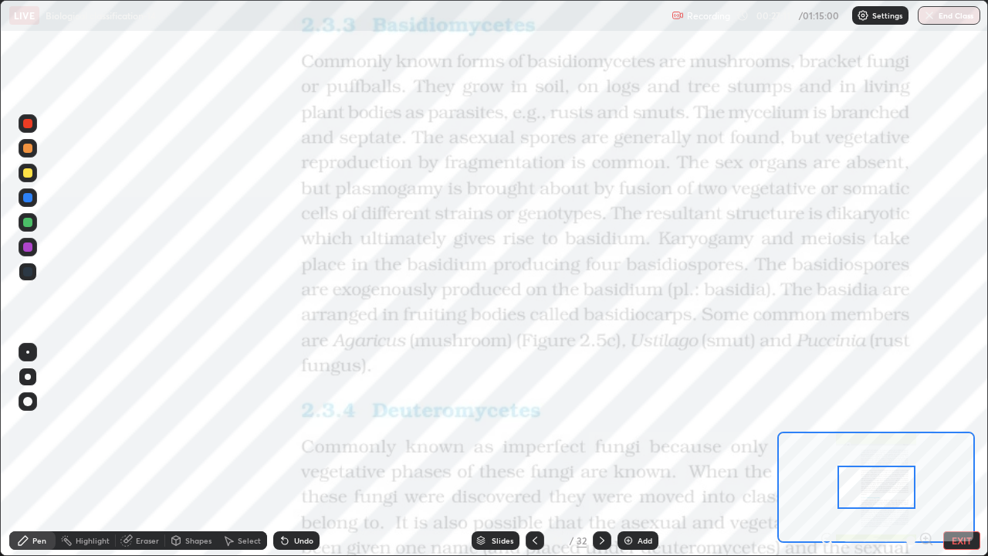
click at [926, 488] on div at bounding box center [876, 540] width 114 height 19
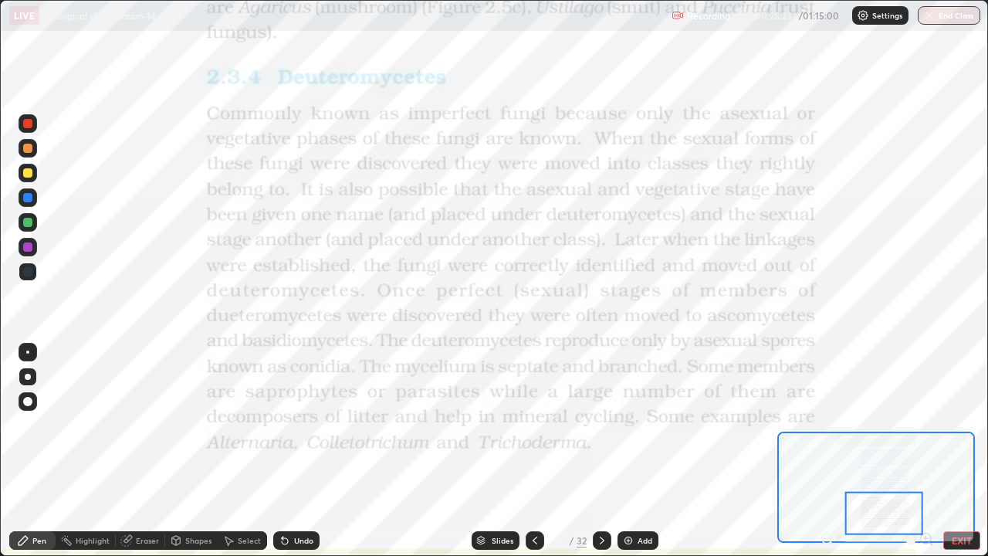
click at [488, 488] on div "Slides" at bounding box center [495, 540] width 48 height 19
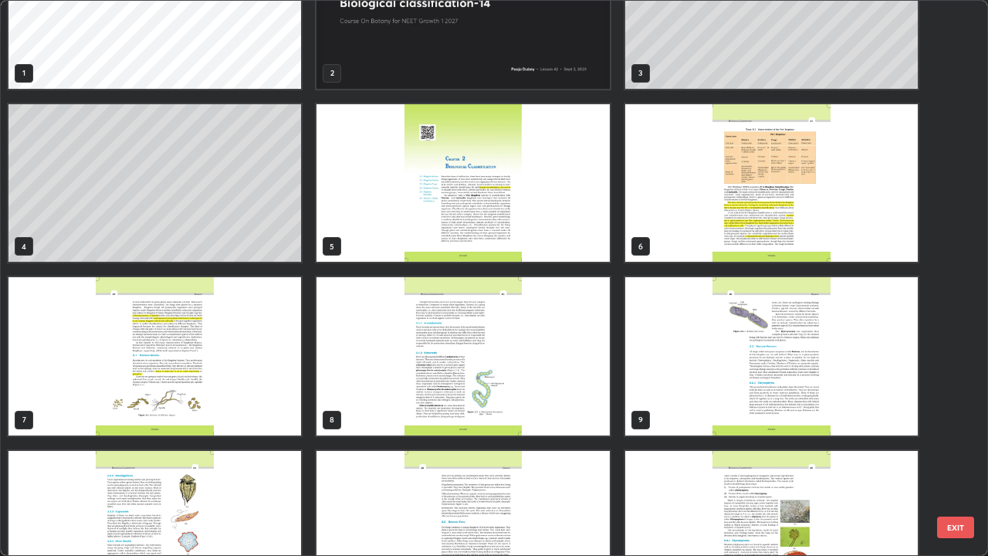
scroll to position [0, 0]
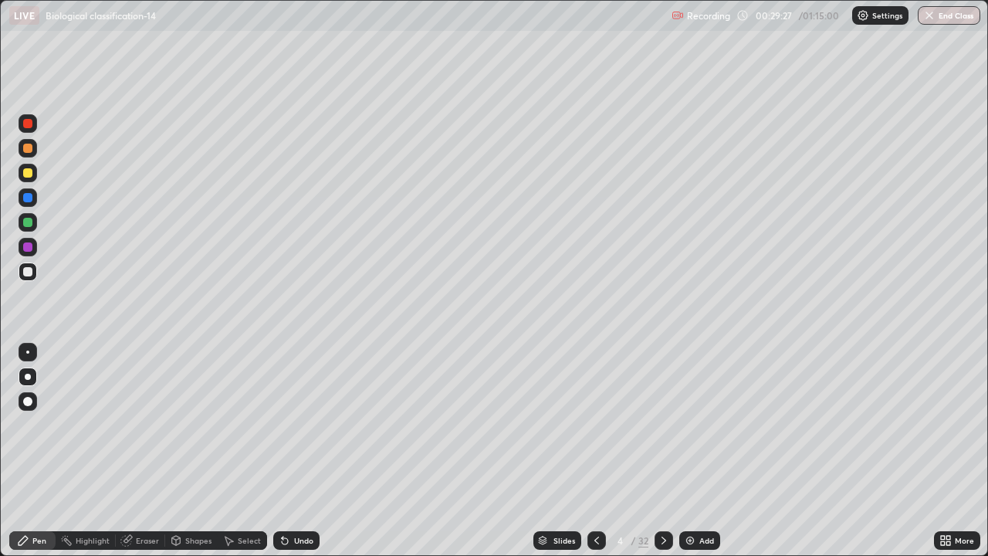
click at [685, 488] on img at bounding box center [690, 540] width 12 height 12
click at [26, 225] on div at bounding box center [27, 222] width 9 height 9
click at [30, 272] on div at bounding box center [27, 271] width 9 height 9
click at [692, 488] on img at bounding box center [690, 540] width 12 height 12
click at [299, 488] on div "Undo" at bounding box center [296, 540] width 46 height 19
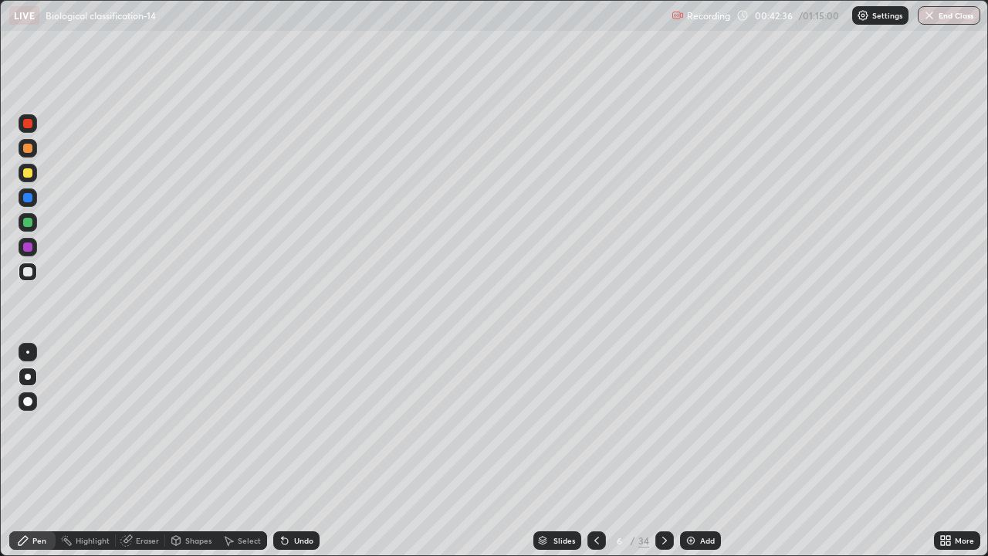
click at [548, 488] on div "Slides" at bounding box center [557, 540] width 48 height 19
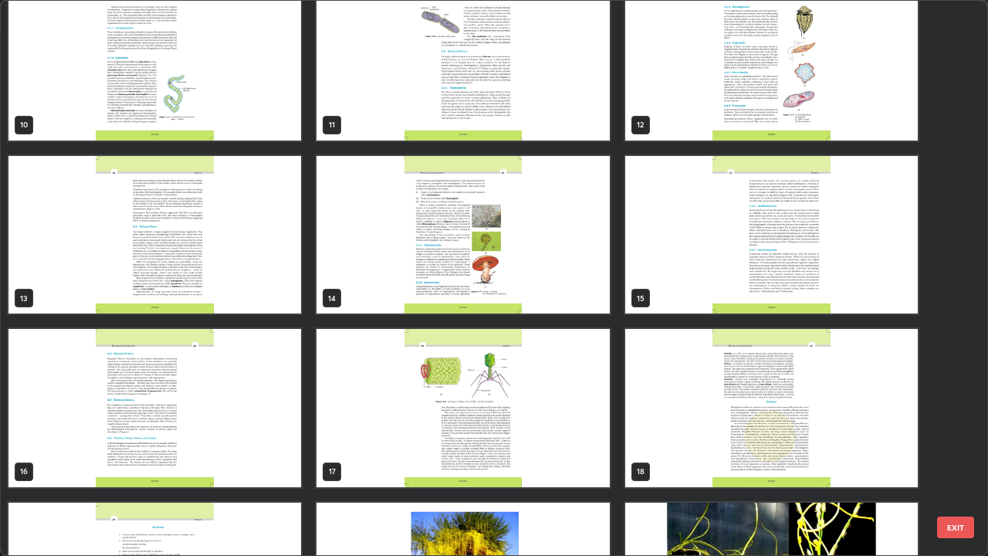
scroll to position [634, 0]
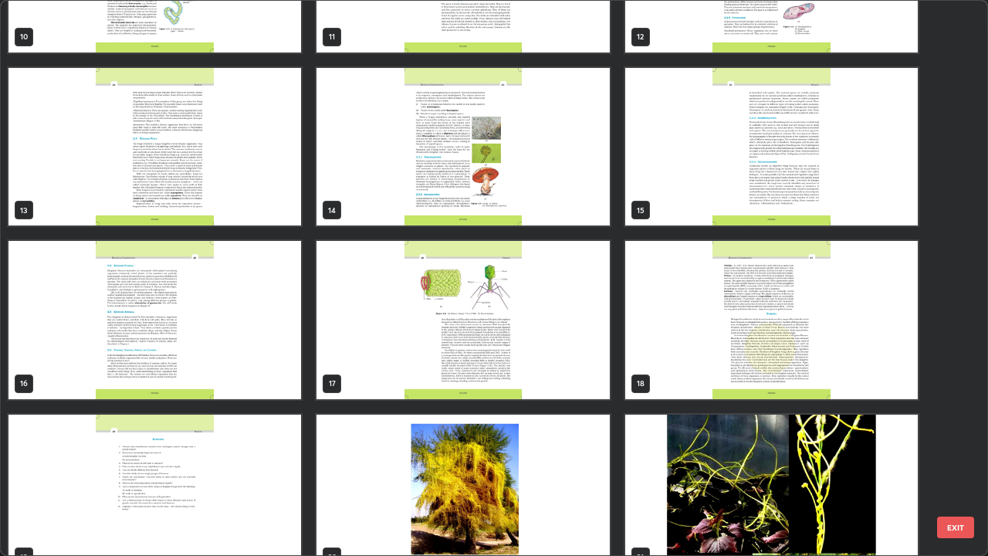
click at [232, 298] on img "grid" at bounding box center [154, 320] width 292 height 158
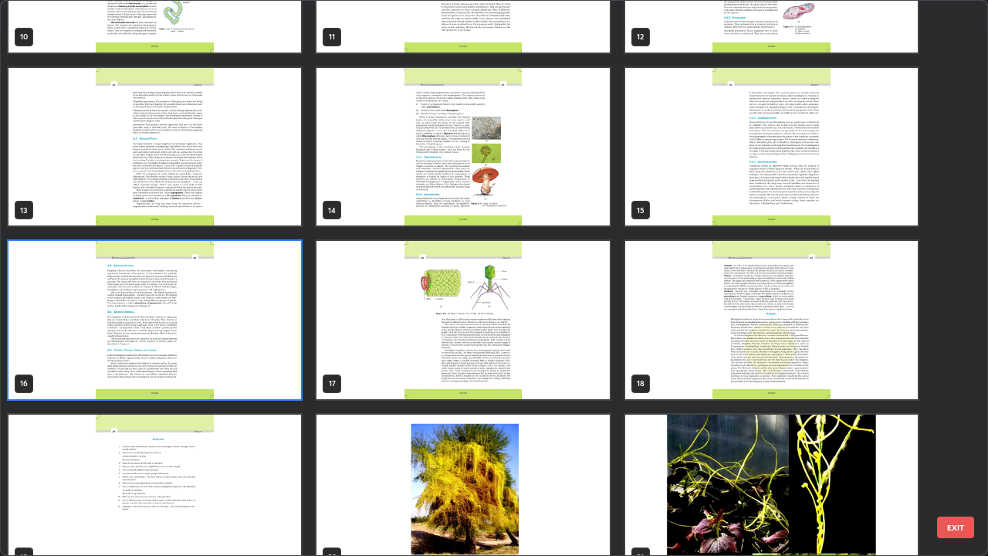
click at [245, 305] on img "grid" at bounding box center [154, 320] width 292 height 158
click at [262, 301] on img "grid" at bounding box center [154, 320] width 292 height 158
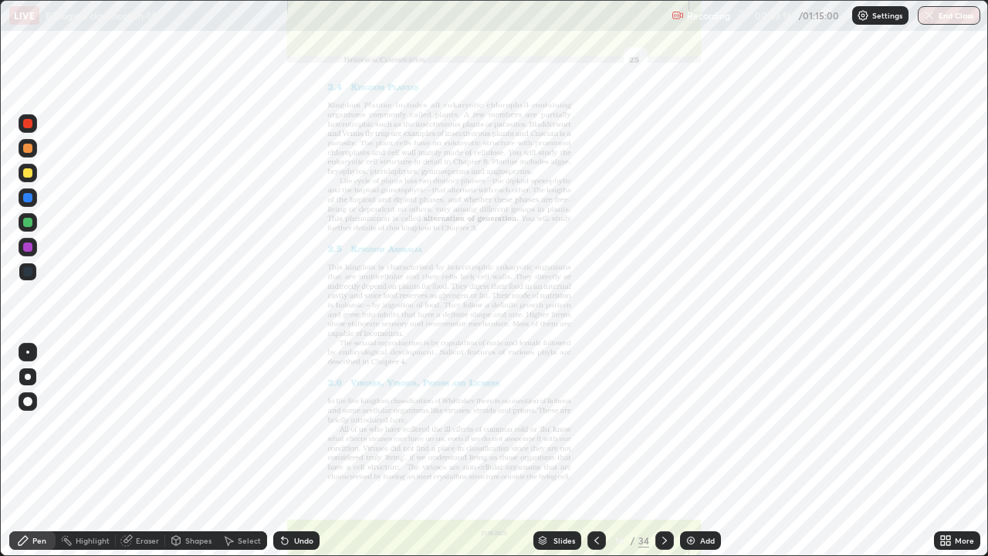
click at [542, 488] on icon at bounding box center [543, 538] width 8 height 4
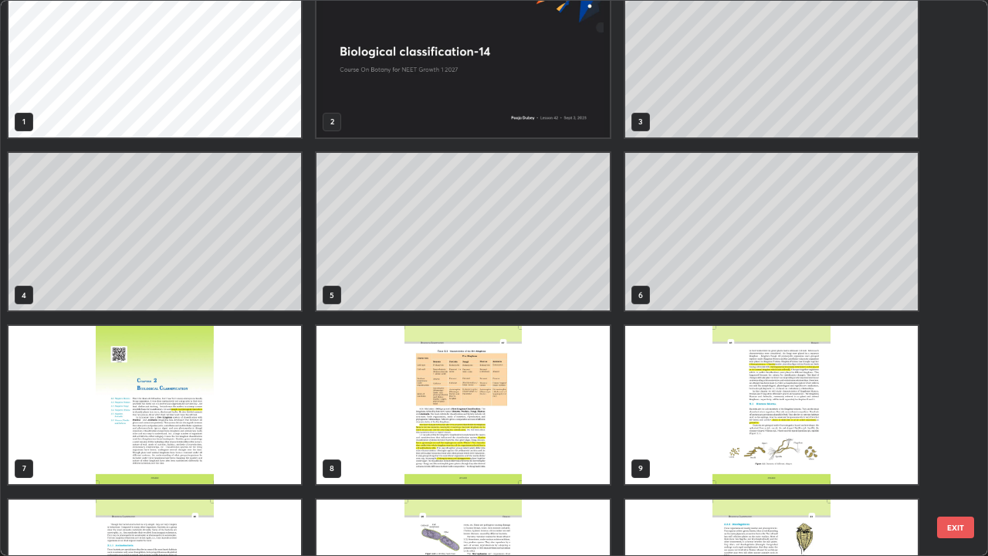
scroll to position [0, 0]
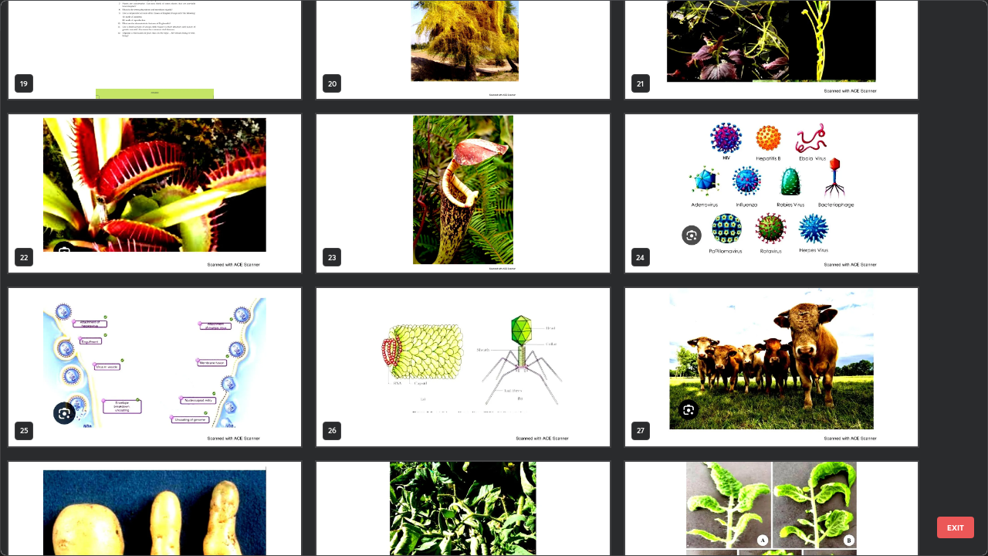
click at [380, 71] on img "grid" at bounding box center [462, 20] width 292 height 158
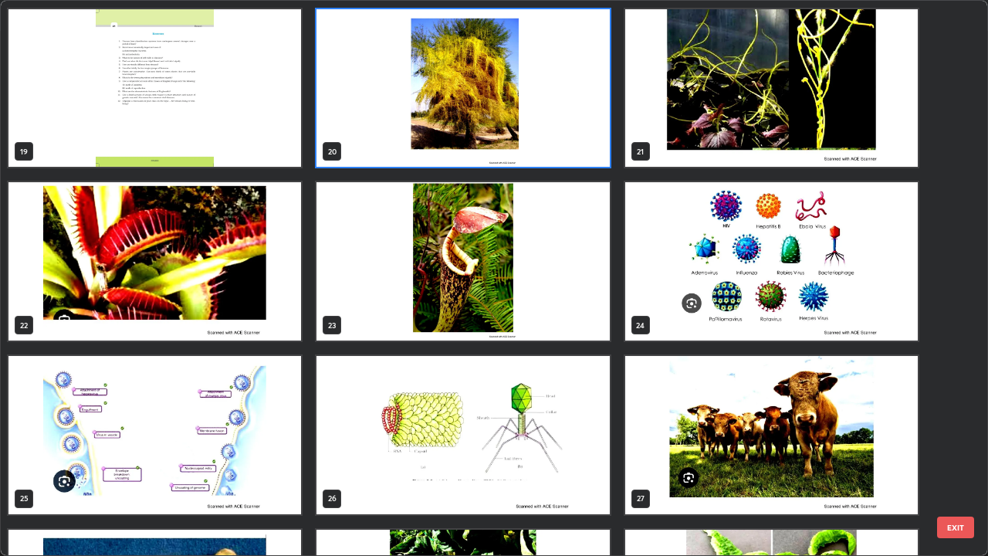
click at [390, 81] on img "grid" at bounding box center [462, 88] width 292 height 158
click at [390, 75] on img "grid" at bounding box center [462, 88] width 292 height 158
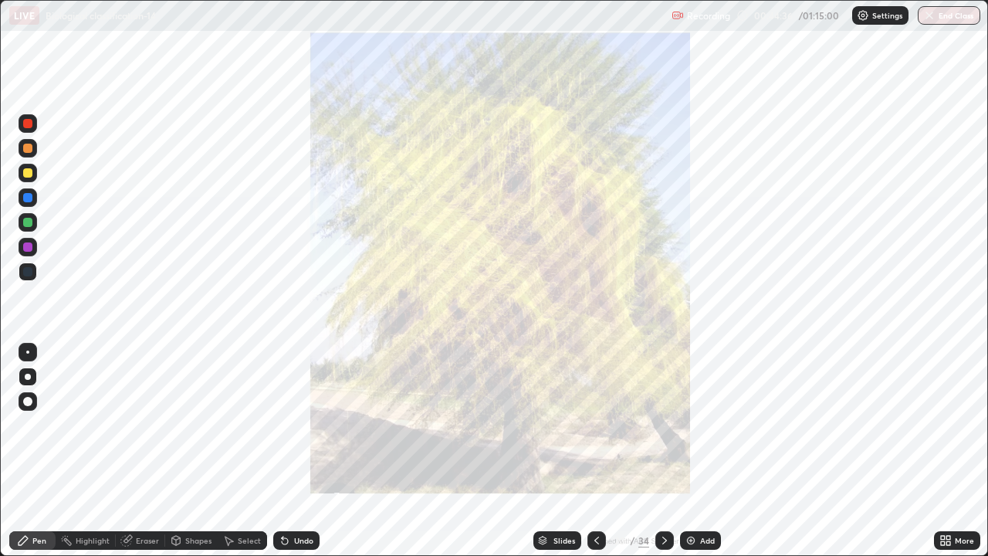
click at [658, 488] on icon at bounding box center [664, 540] width 12 height 12
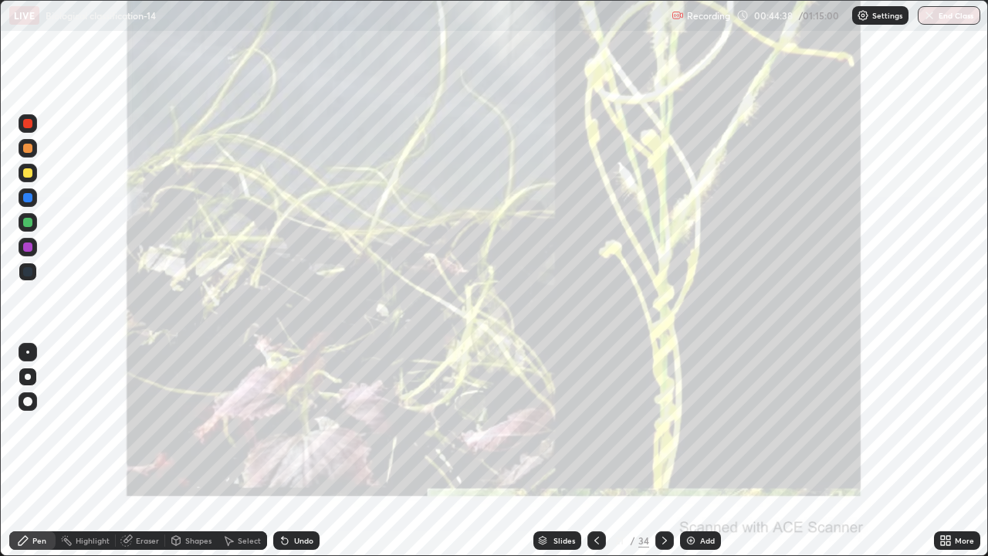
click at [664, 488] on icon at bounding box center [664, 540] width 5 height 8
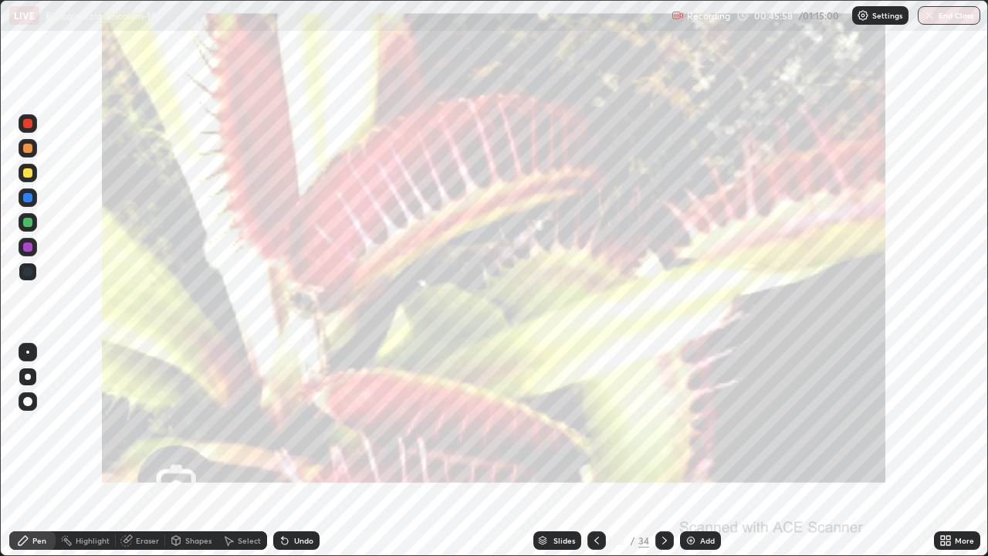
click at [541, 488] on icon at bounding box center [543, 538] width 8 height 4
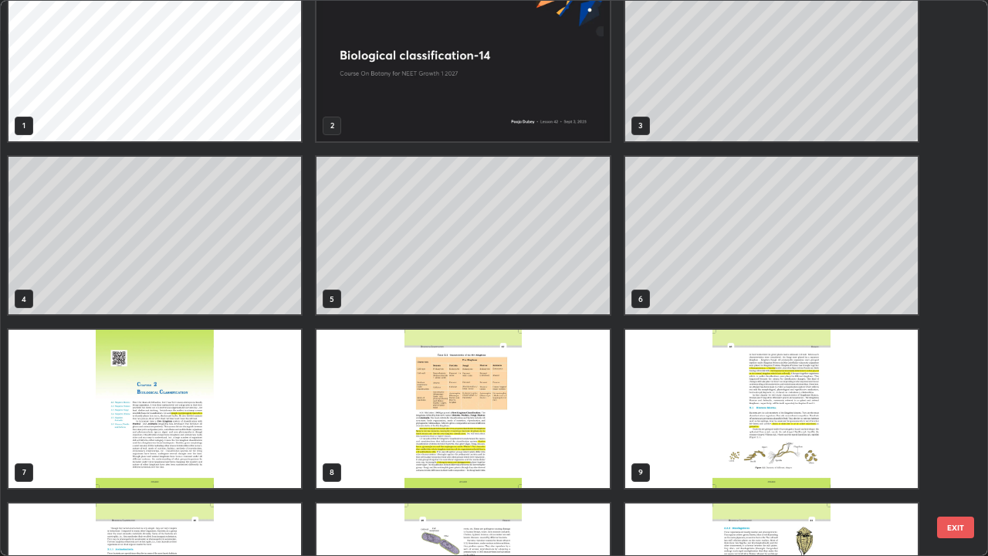
scroll to position [25, 0]
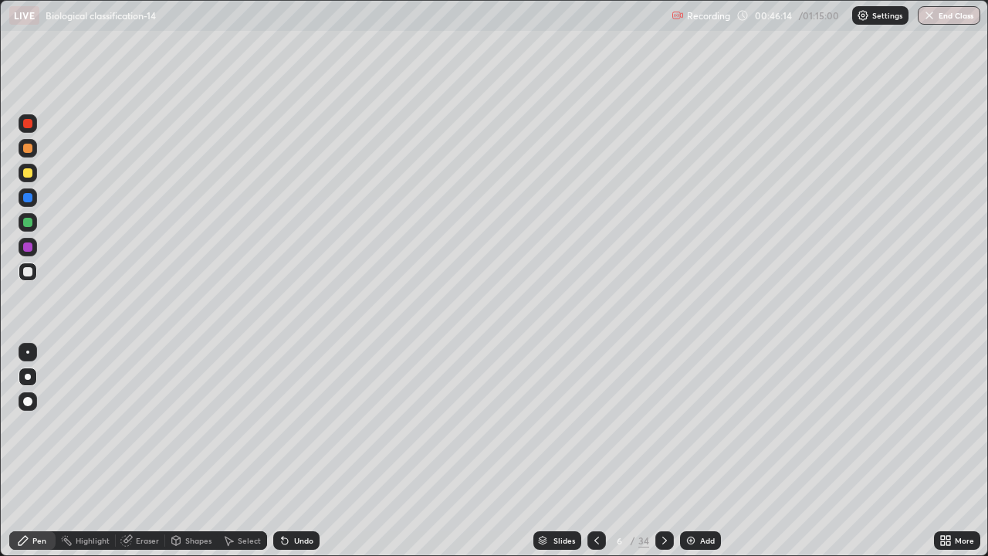
click at [690, 488] on img at bounding box center [690, 540] width 12 height 12
click at [296, 488] on div "Undo" at bounding box center [296, 540] width 46 height 19
click at [28, 223] on div at bounding box center [27, 222] width 9 height 9
click at [286, 488] on div "Undo" at bounding box center [296, 540] width 46 height 19
click at [293, 488] on div "Undo" at bounding box center [296, 540] width 46 height 19
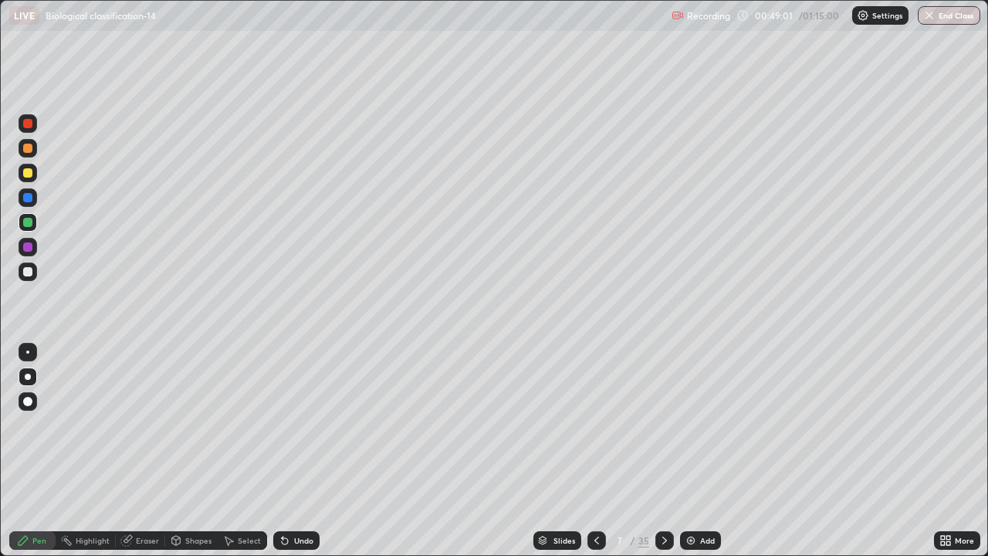
click at [295, 488] on div "Undo" at bounding box center [293, 540] width 52 height 31
click at [30, 120] on div at bounding box center [27, 123] width 9 height 9
click at [31, 222] on div at bounding box center [27, 222] width 9 height 9
click at [541, 488] on icon at bounding box center [543, 543] width 8 height 2
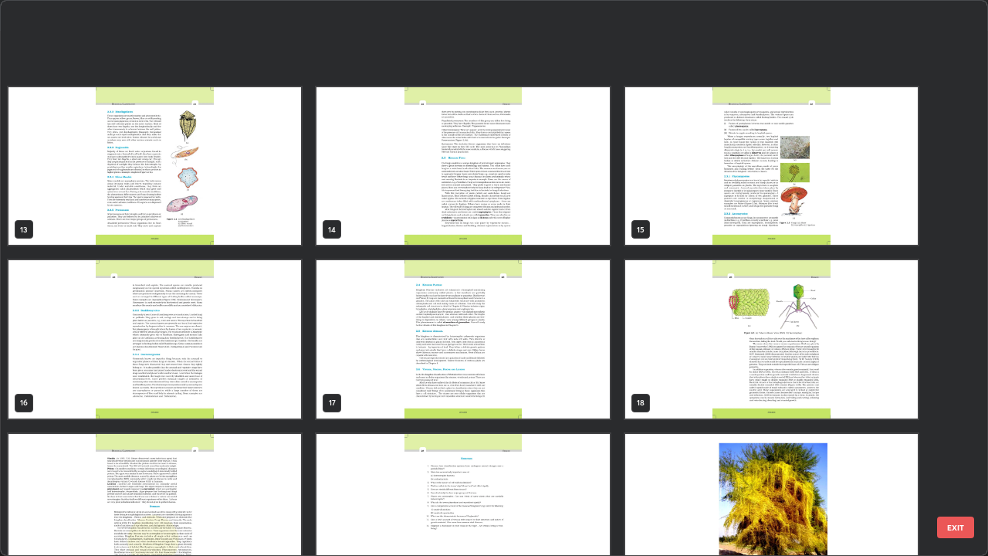
scroll to position [738, 0]
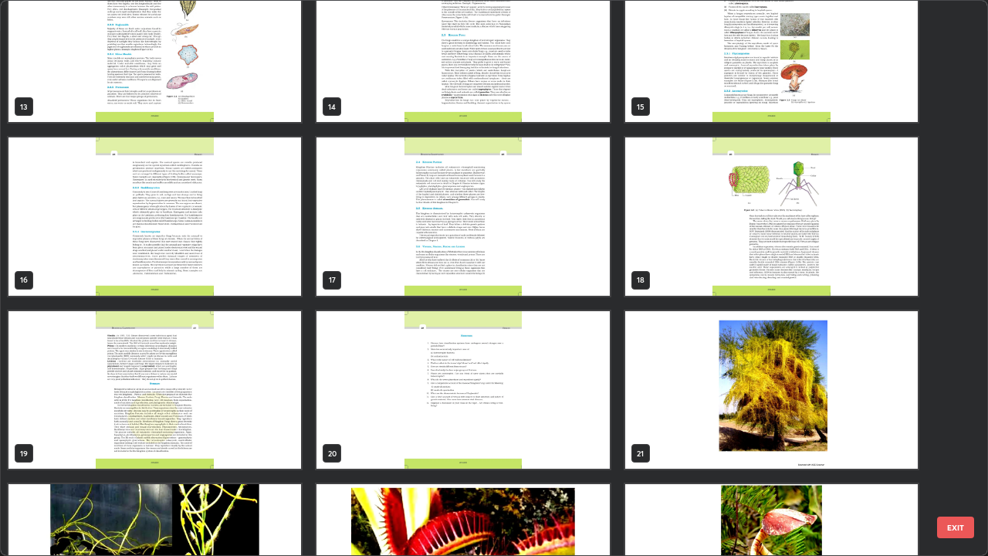
click at [380, 281] on img "grid" at bounding box center [462, 216] width 292 height 158
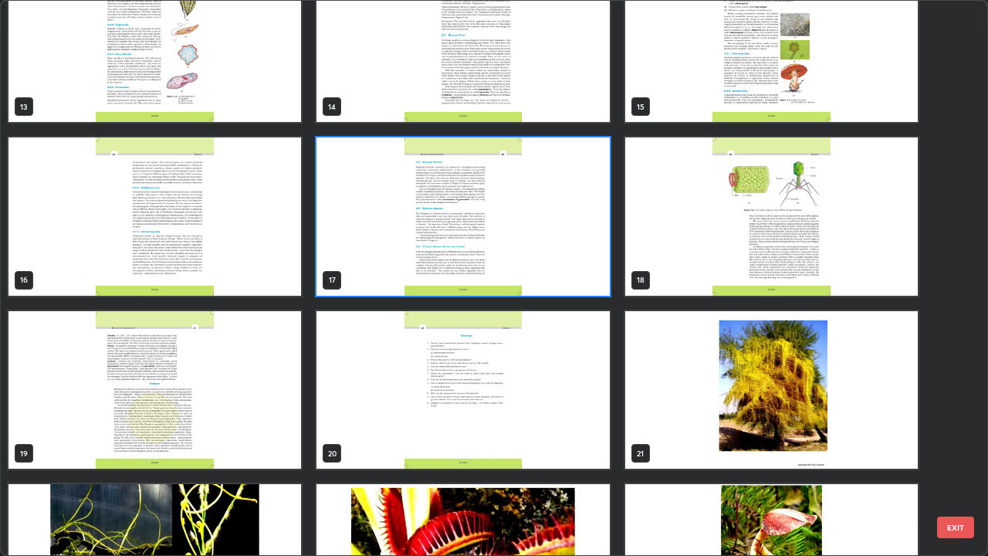
click at [380, 281] on img "grid" at bounding box center [462, 216] width 292 height 158
click at [386, 288] on img "grid" at bounding box center [462, 216] width 292 height 158
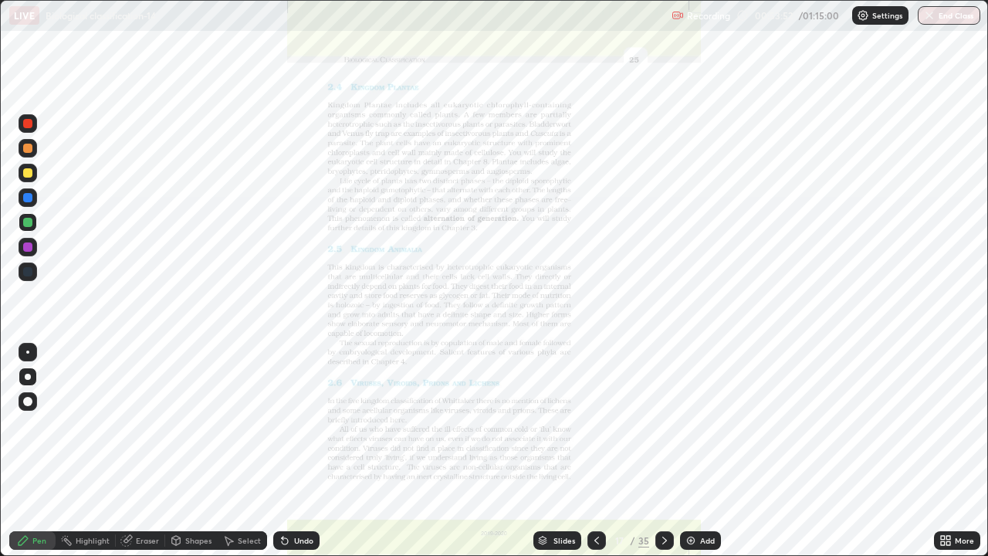
click at [936, 488] on div "More" at bounding box center [957, 540] width 46 height 19
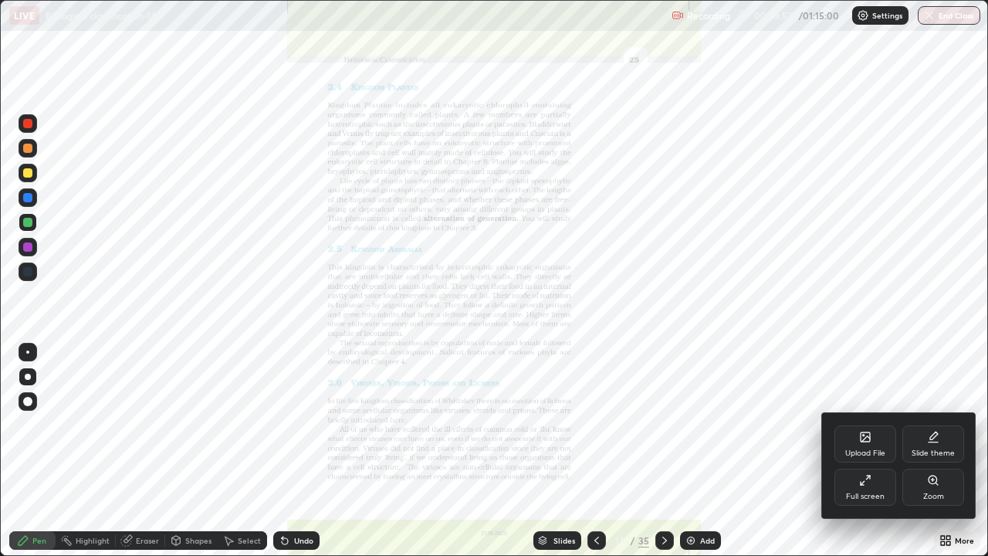
click at [931, 488] on div "Zoom" at bounding box center [933, 496] width 21 height 8
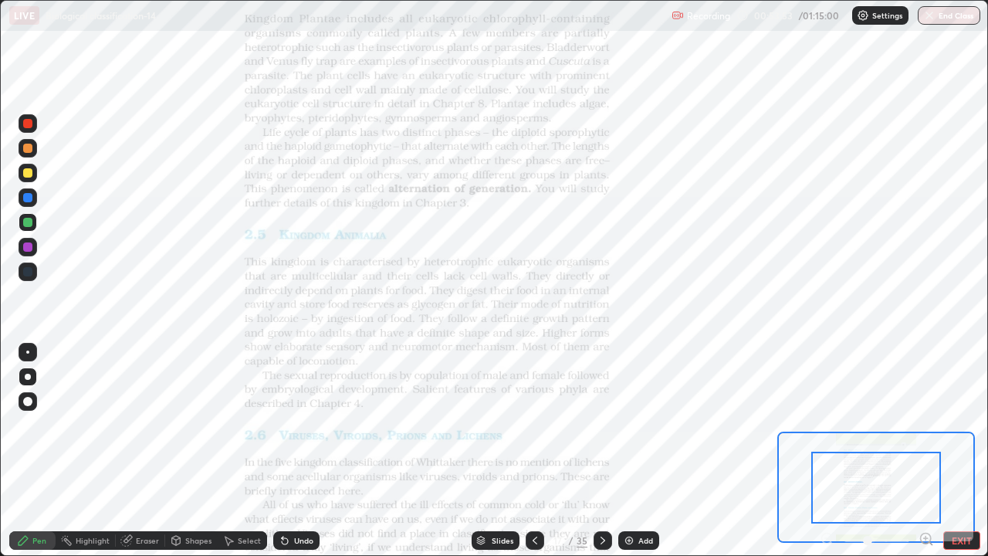
click at [925, 488] on icon at bounding box center [926, 538] width 4 height 0
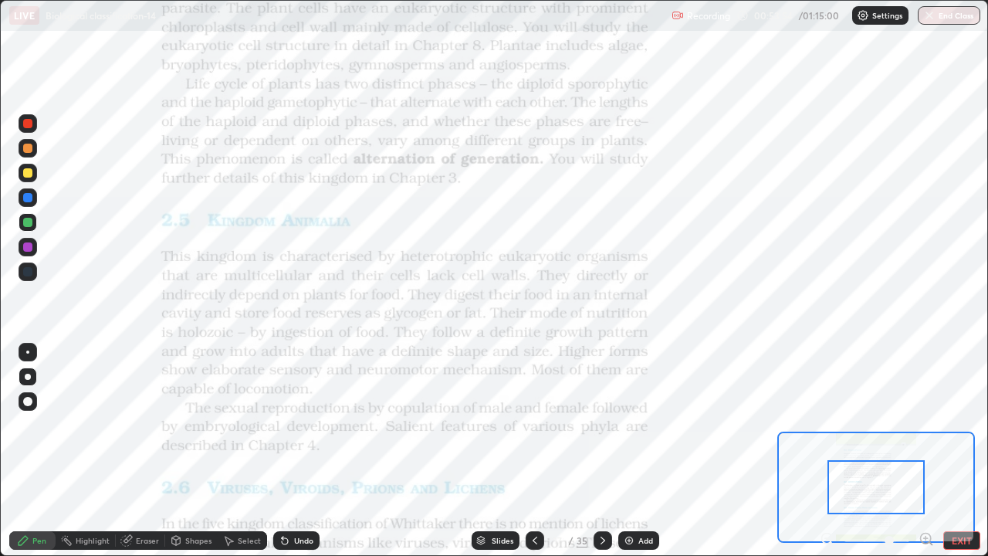
click at [925, 488] on icon at bounding box center [926, 538] width 4 height 0
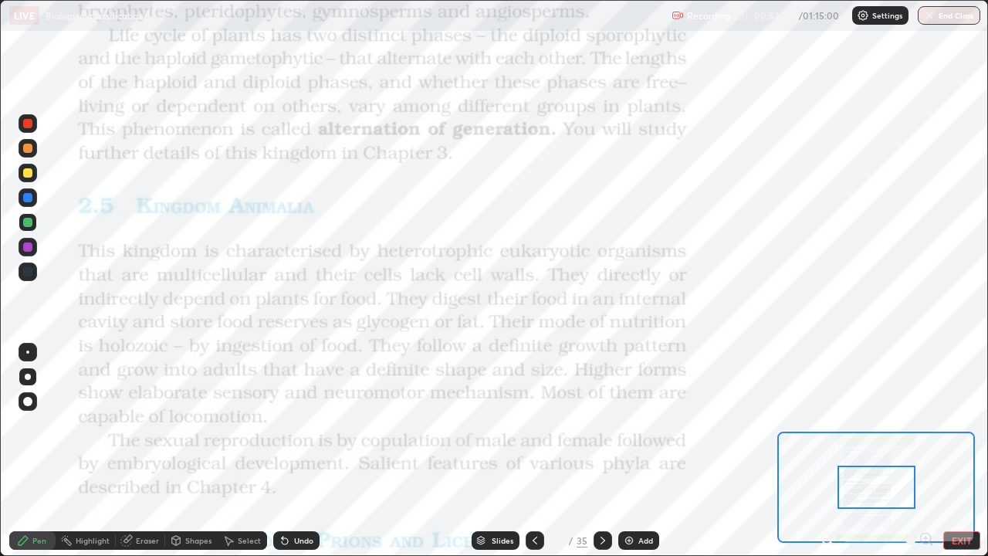
click at [926, 488] on div at bounding box center [876, 540] width 114 height 19
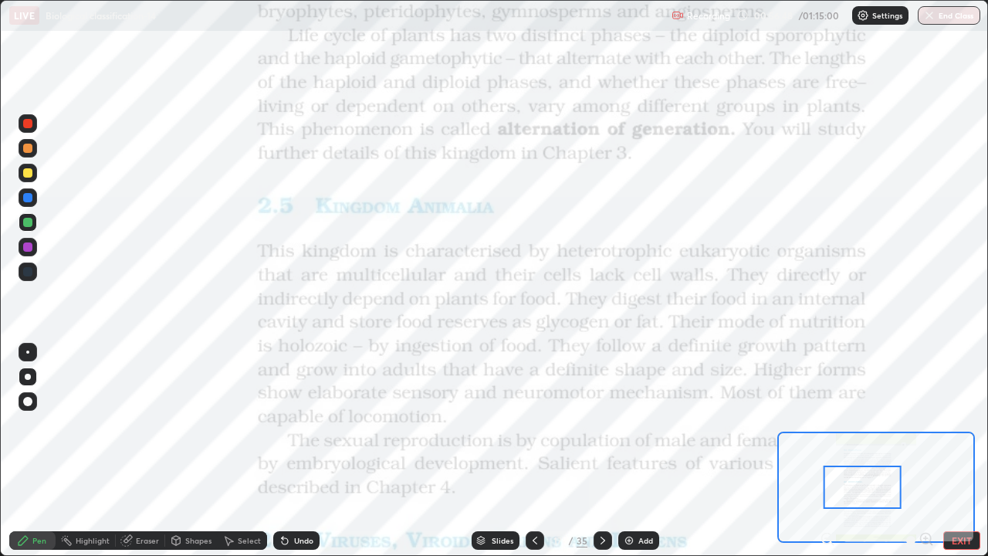
click at [477, 488] on div "Slides" at bounding box center [495, 540] width 48 height 19
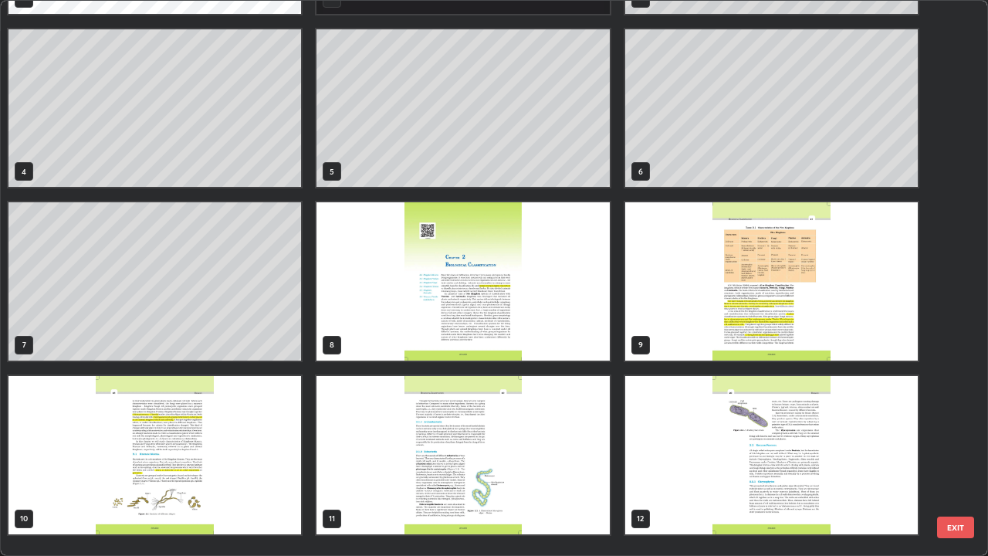
scroll to position [0, 0]
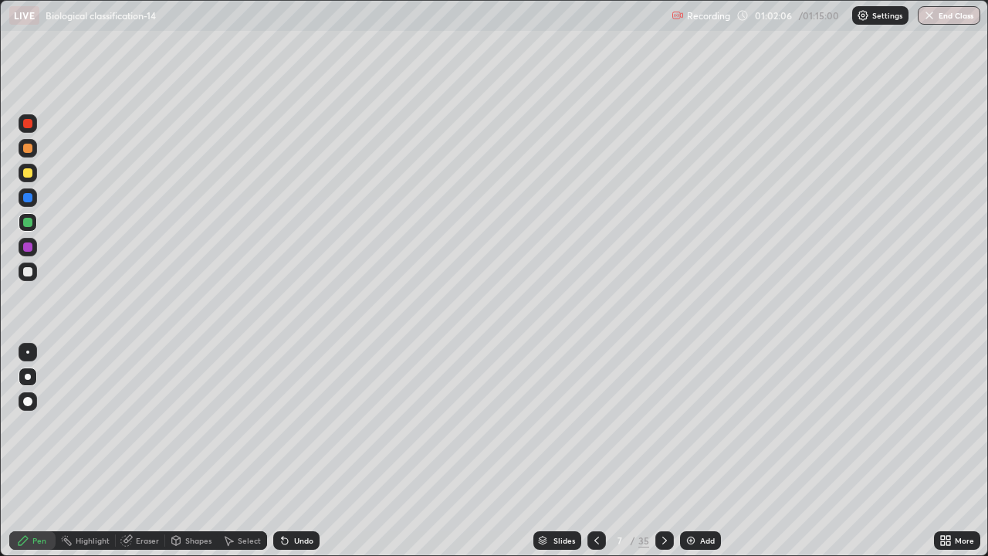
click at [942, 11] on button "End Class" at bounding box center [948, 15] width 62 height 19
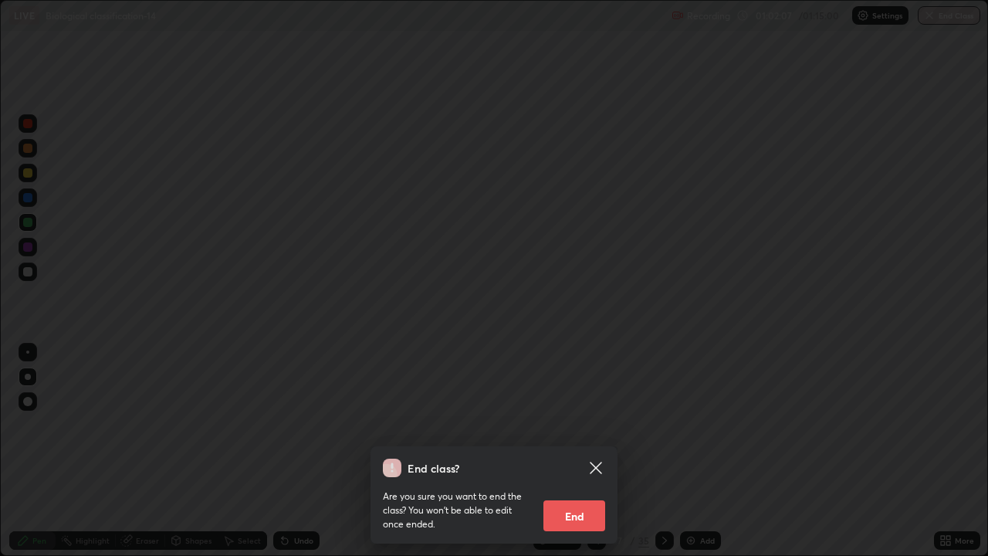
click at [566, 488] on button "End" at bounding box center [574, 515] width 62 height 31
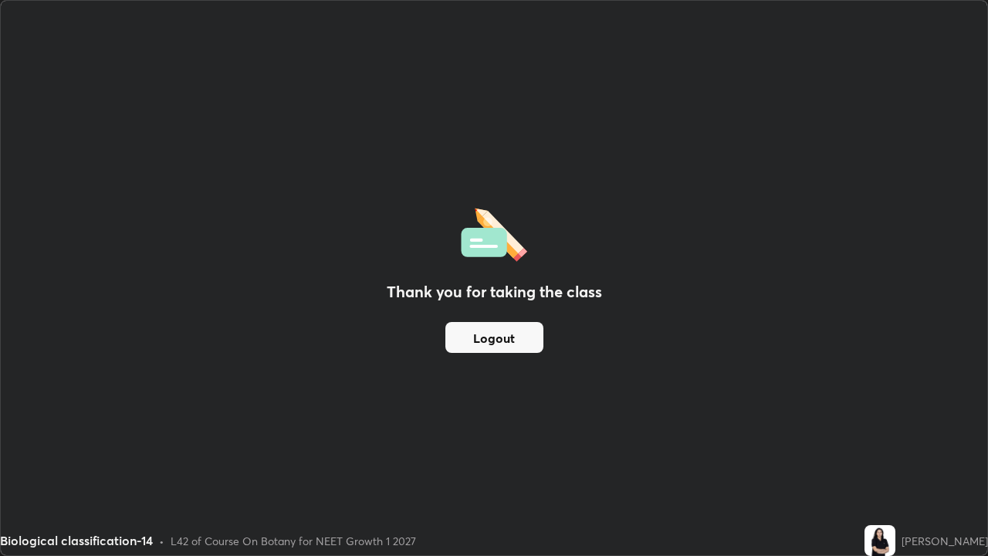
click at [530, 337] on button "Logout" at bounding box center [494, 337] width 98 height 31
click at [527, 343] on button "Logout" at bounding box center [494, 337] width 98 height 31
